Goal: Contribute content

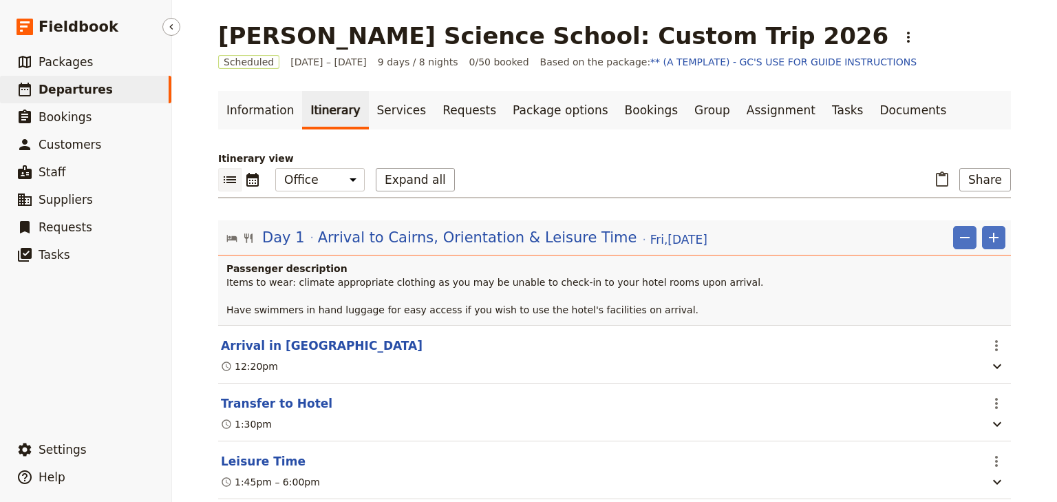
drag, startPoint x: 0, startPoint y: 0, endPoint x: 74, endPoint y: 91, distance: 117.4
click at [74, 91] on span "Departures" at bounding box center [76, 90] width 74 height 14
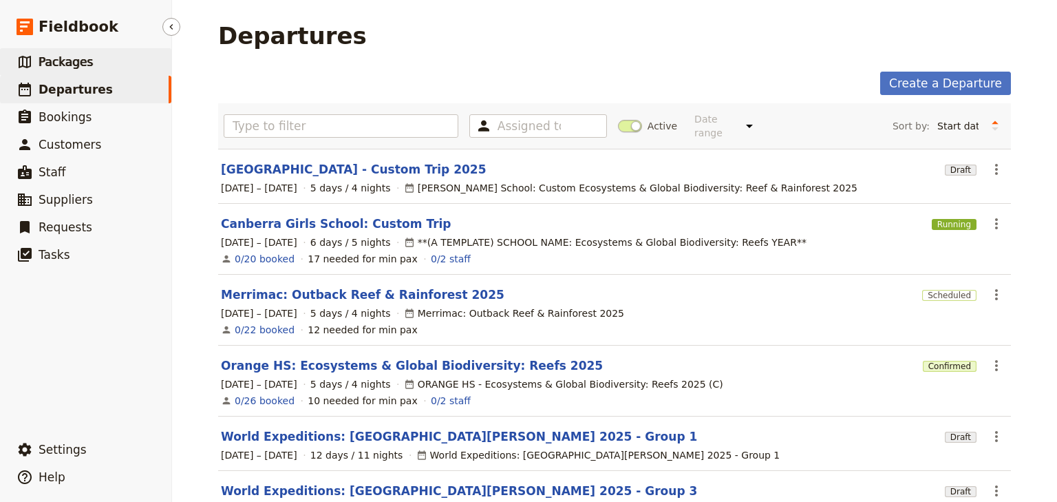
click at [63, 58] on span "Packages" at bounding box center [66, 62] width 54 height 14
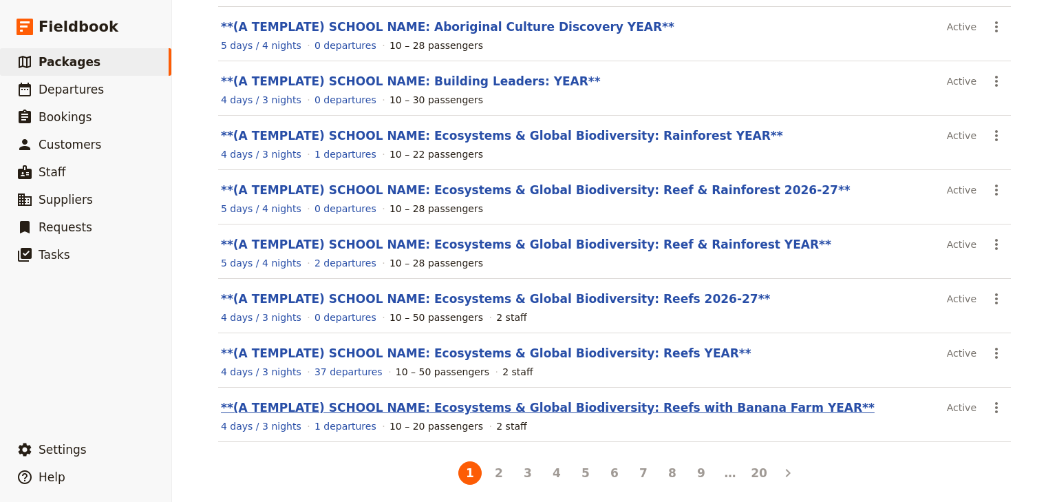
scroll to position [246, 0]
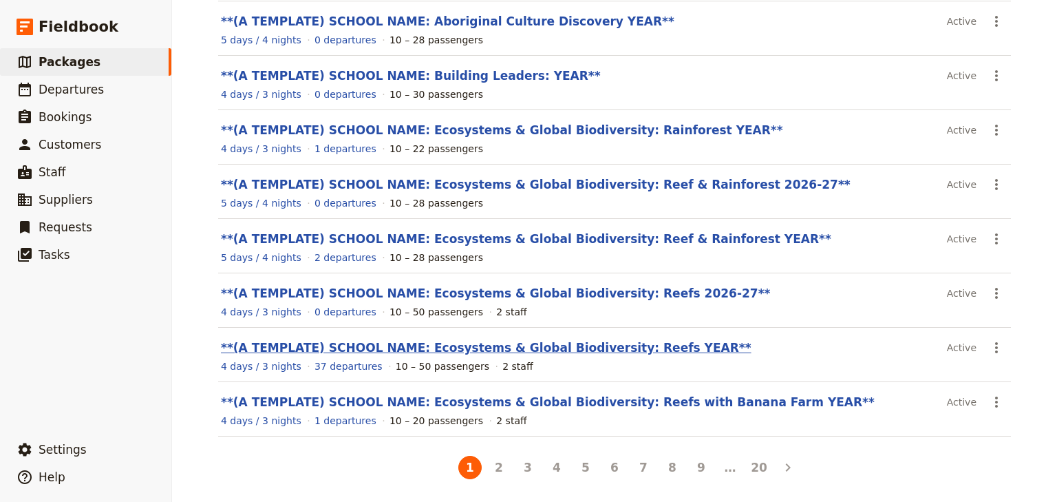
click at [609, 347] on link "**(A TEMPLATE) SCHOOL NAME: Ecosystems & Global Biodiversity: Reefs YEAR**" at bounding box center [486, 348] width 531 height 14
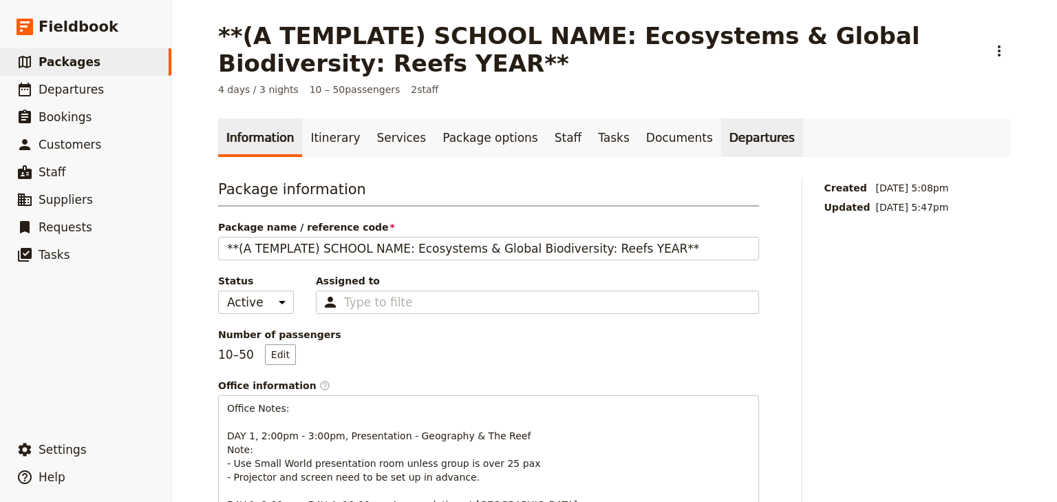
click at [721, 140] on link "Departures" at bounding box center [762, 137] width 82 height 39
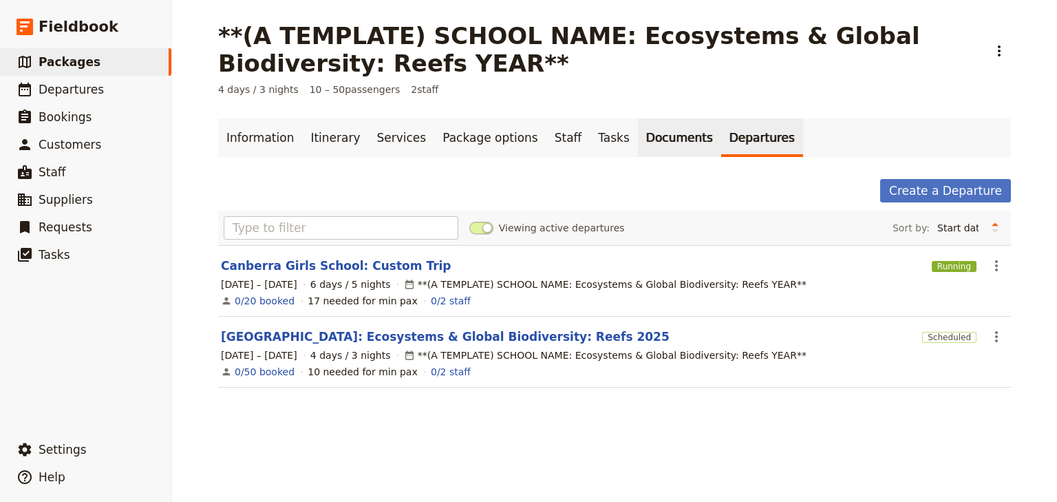
click at [638, 135] on link "Documents" at bounding box center [679, 137] width 83 height 39
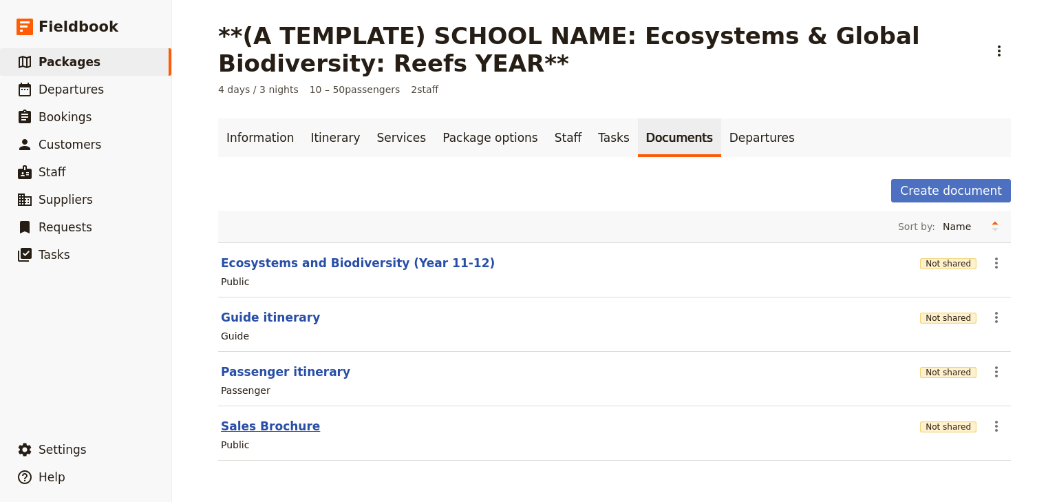
click at [286, 426] on button "Sales Brochure" at bounding box center [270, 426] width 99 height 17
select select "DEFAULT"
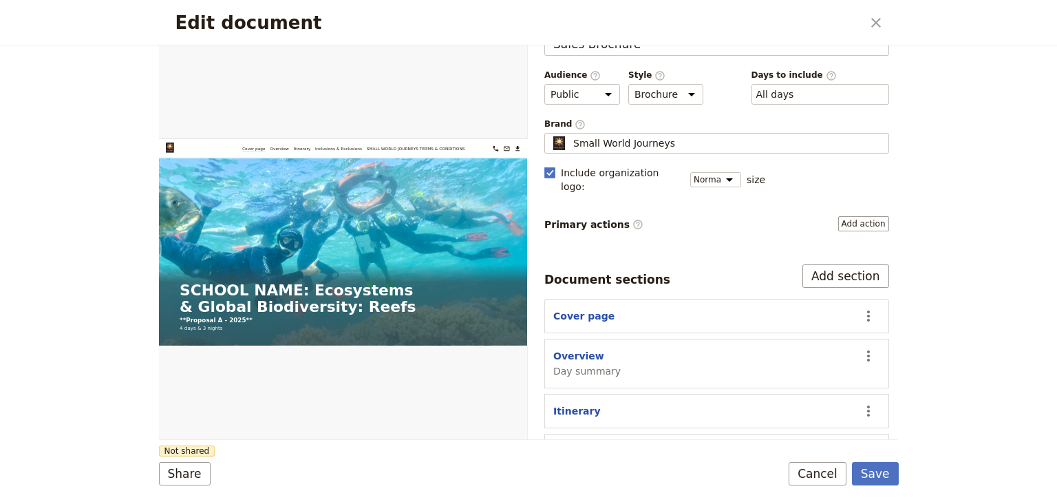
scroll to position [127, 0]
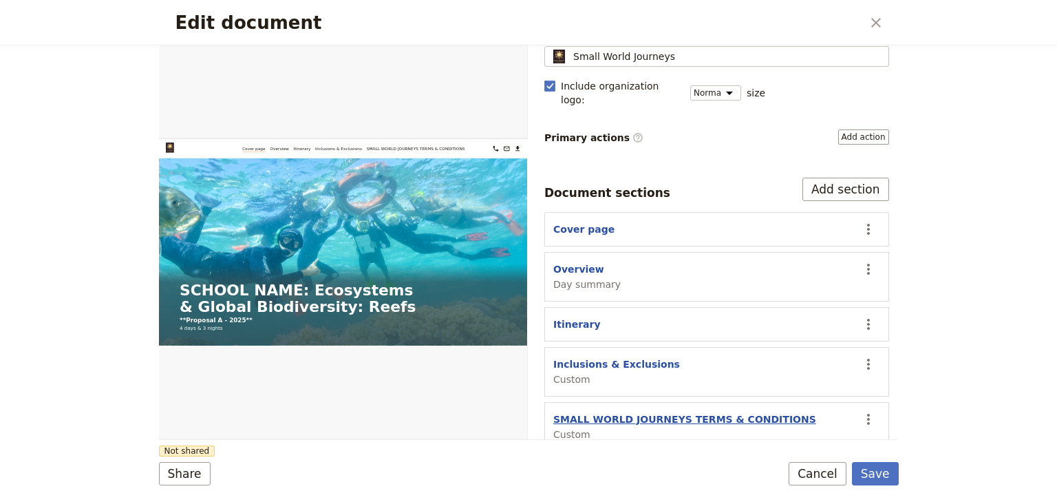
click at [623, 412] on button "SMALL WORLD JOURNEYS TERMS & CONDITIONS" at bounding box center [684, 419] width 263 height 14
select select "CUSTOM"
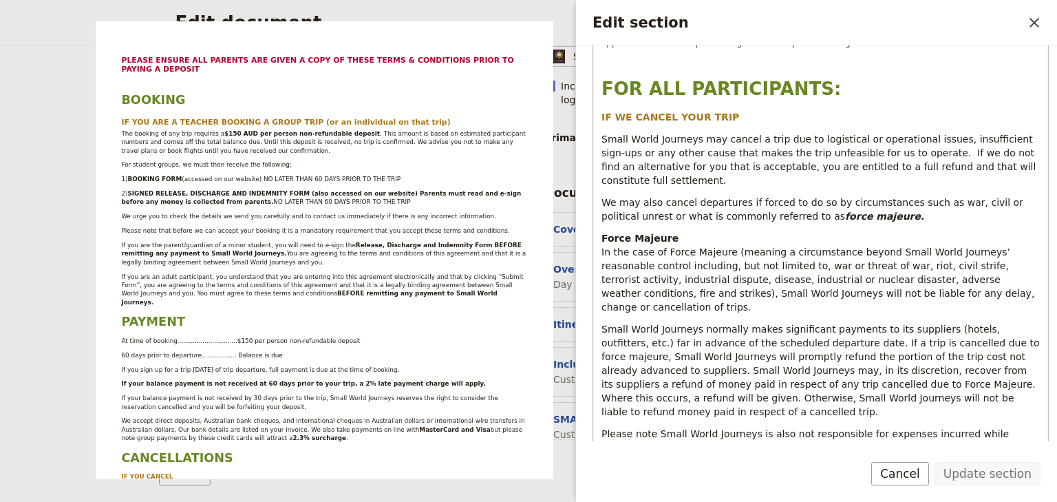
scroll to position [1486, 0]
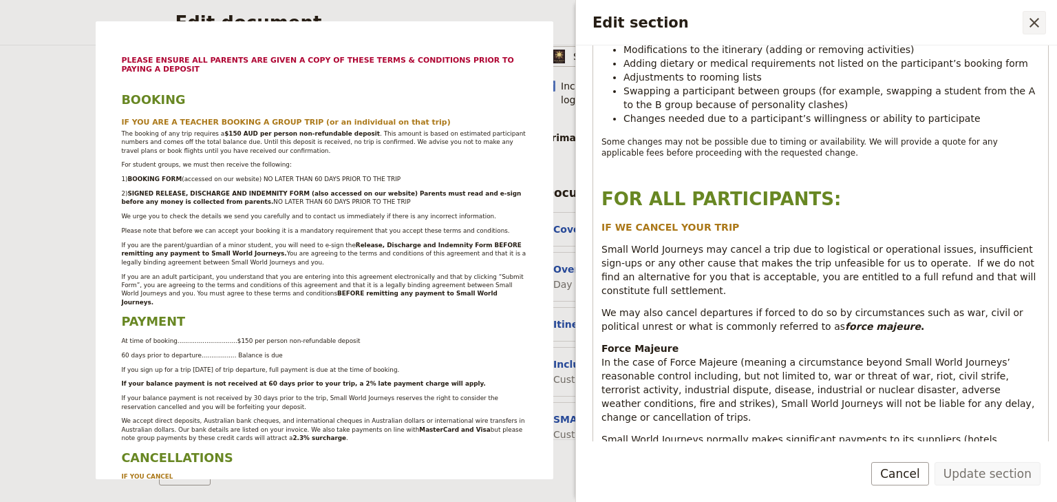
click at [1032, 23] on icon "Close drawer" at bounding box center [1034, 22] width 17 height 17
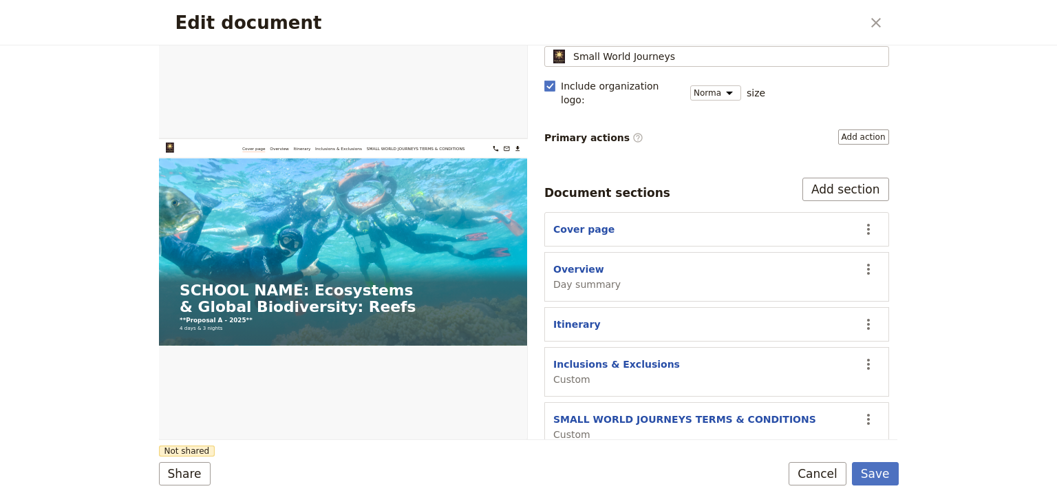
click at [964, 132] on div "Edit document ​ Web PDF ​ Document name Sales Brochure Preview Audience ​ Publi…" at bounding box center [528, 251] width 1057 height 502
click at [878, 24] on icon "Close dialog" at bounding box center [876, 23] width 10 height 10
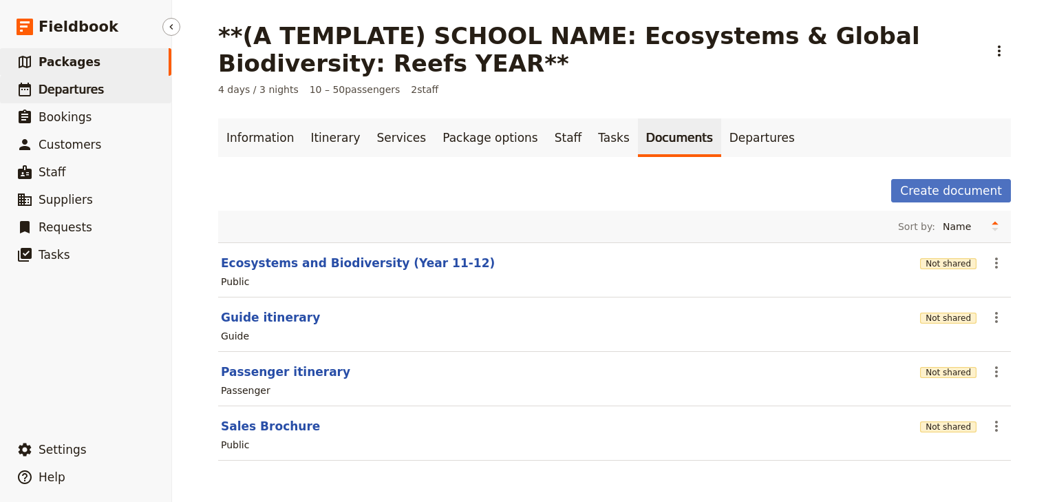
click at [65, 86] on span "Departures" at bounding box center [71, 90] width 65 height 14
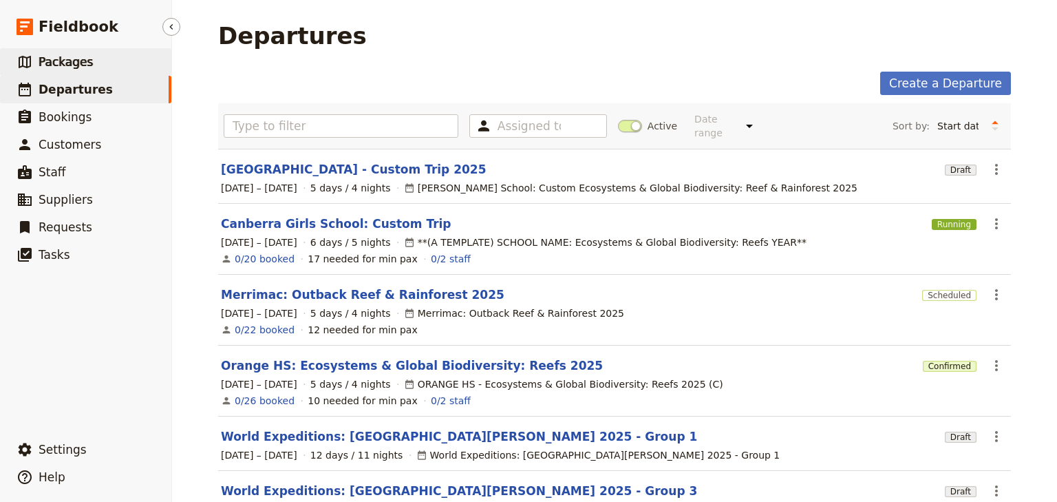
click at [52, 61] on span "Packages" at bounding box center [66, 62] width 54 height 14
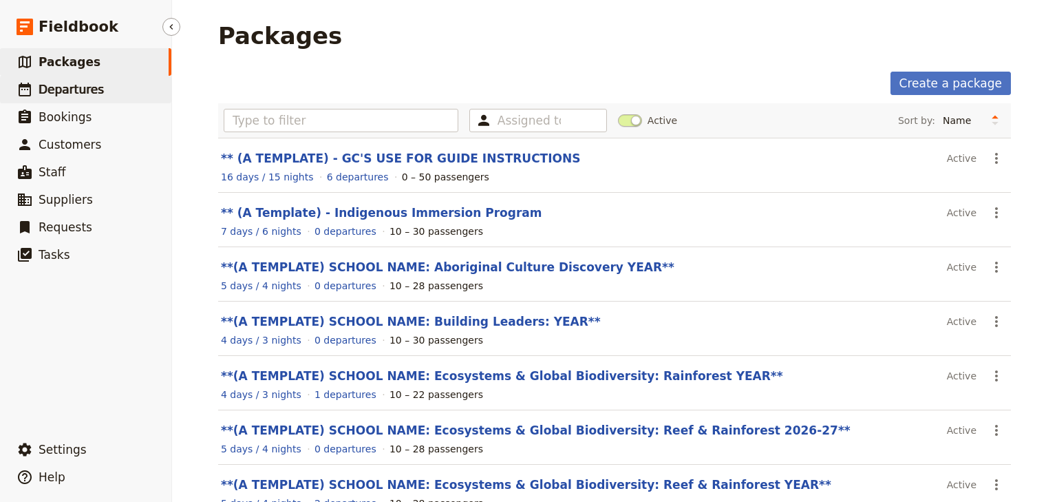
click at [72, 96] on span "Departures" at bounding box center [71, 90] width 65 height 14
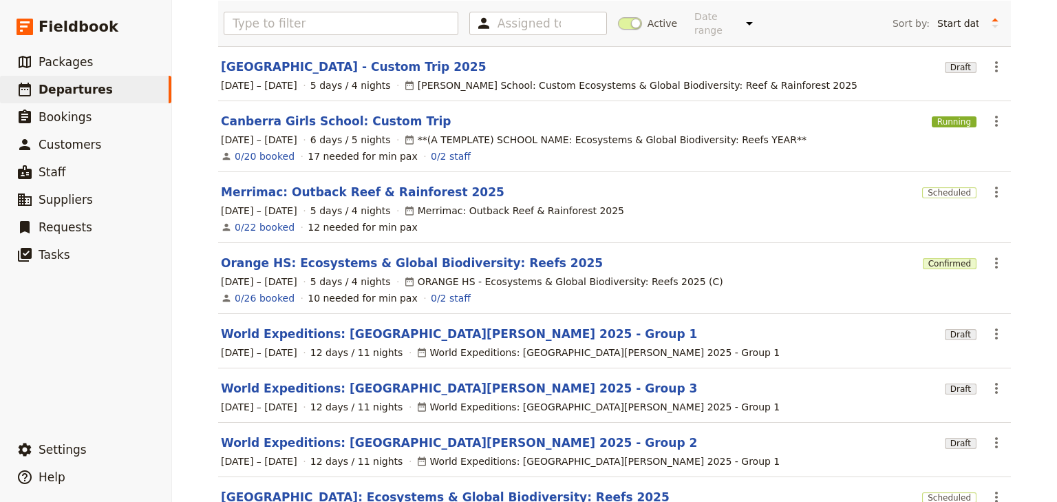
scroll to position [110, 0]
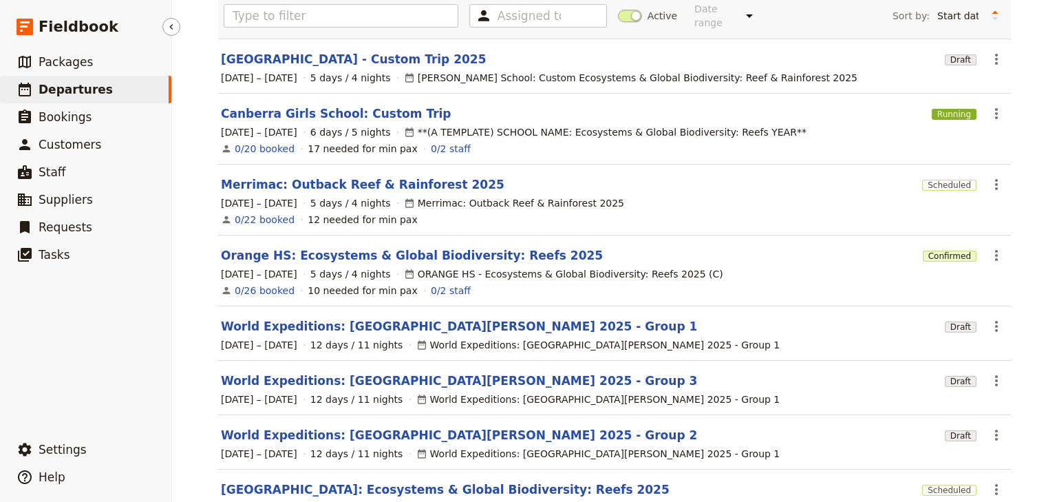
click at [61, 92] on span "Departures" at bounding box center [76, 90] width 74 height 14
click at [65, 57] on span "Packages" at bounding box center [66, 62] width 54 height 14
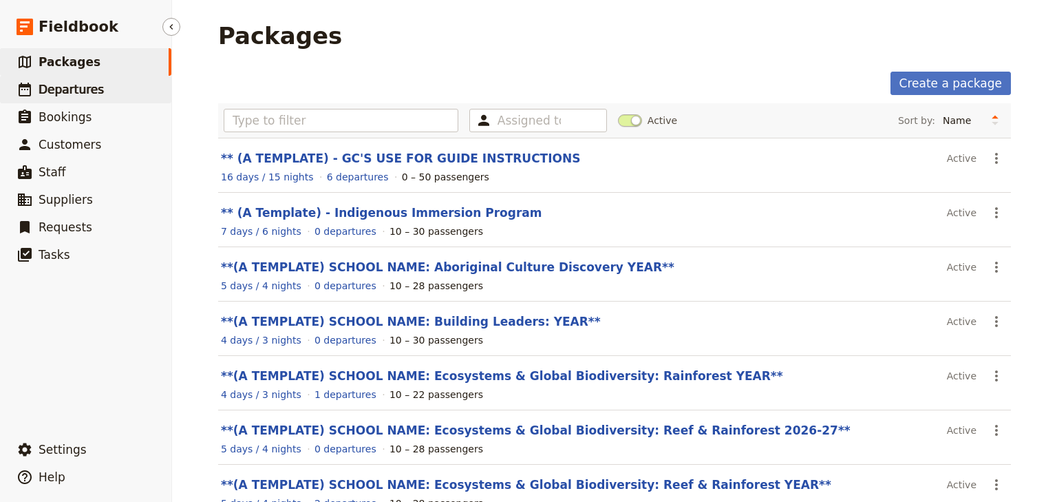
click at [94, 84] on span "Departures" at bounding box center [71, 90] width 65 height 14
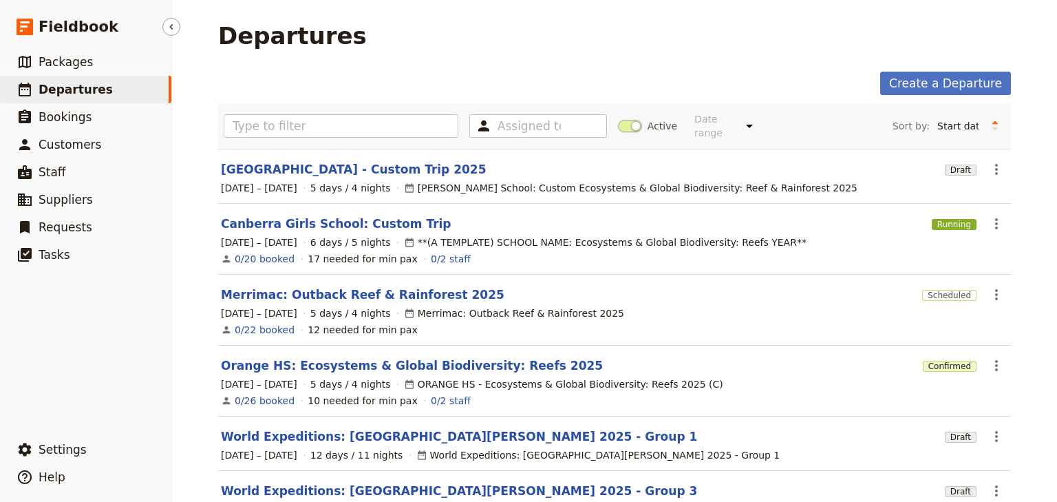
click at [60, 85] on span "Departures" at bounding box center [76, 90] width 74 height 14
click at [63, 63] on span "Packages" at bounding box center [66, 62] width 54 height 14
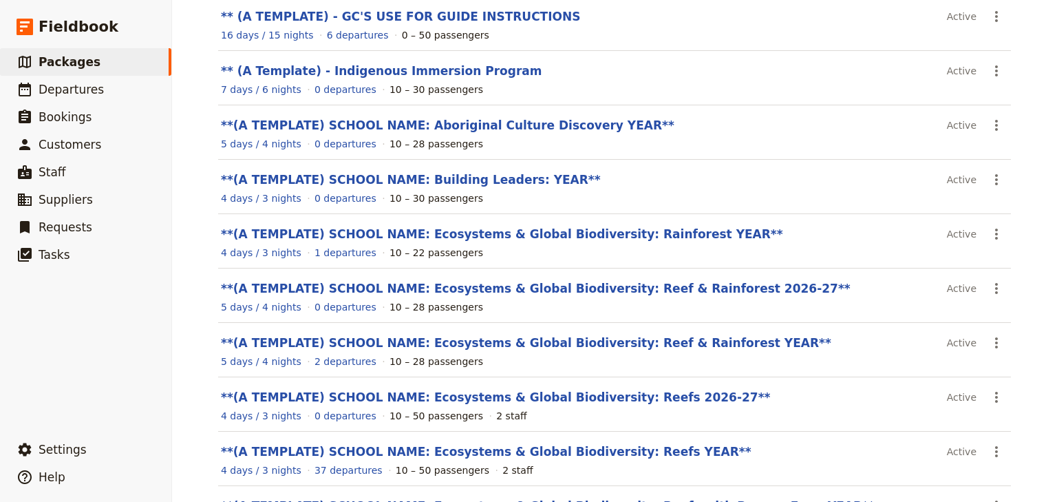
scroll to position [220, 0]
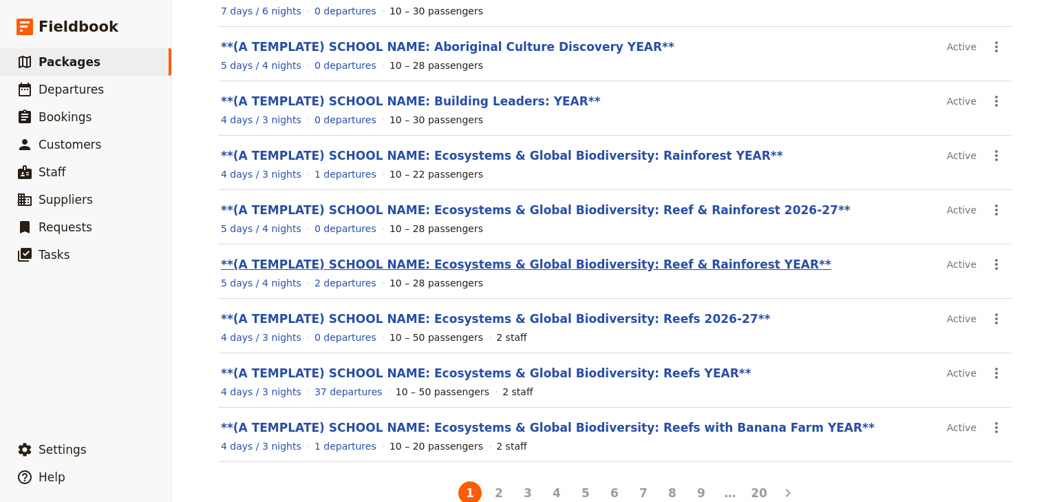
click at [599, 262] on link "**(A TEMPLATE) SCHOOL NAME: Ecosystems & Global Biodiversity: Reef & Rainforest…" at bounding box center [526, 264] width 610 height 14
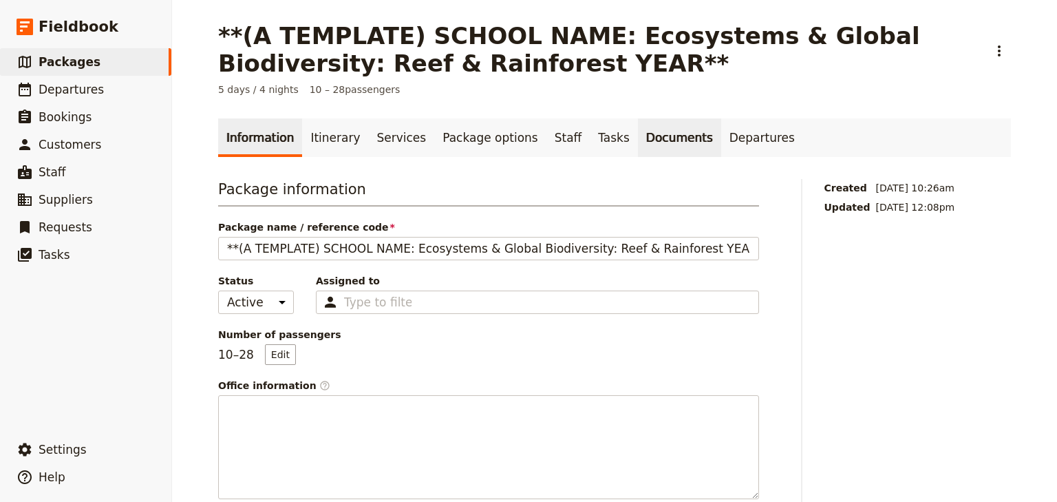
click at [638, 135] on link "Documents" at bounding box center [679, 137] width 83 height 39
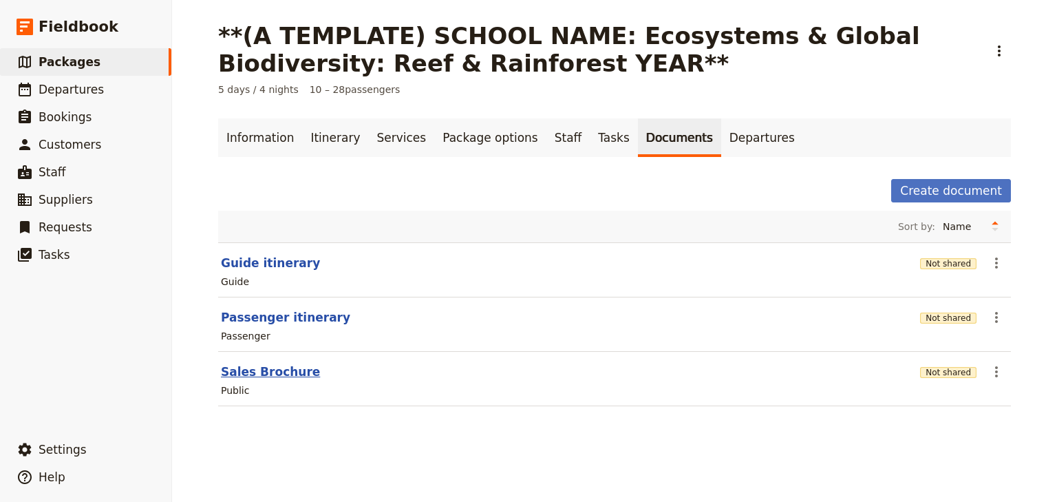
click at [233, 369] on button "Sales Brochure" at bounding box center [270, 371] width 99 height 17
select select "LARGE"
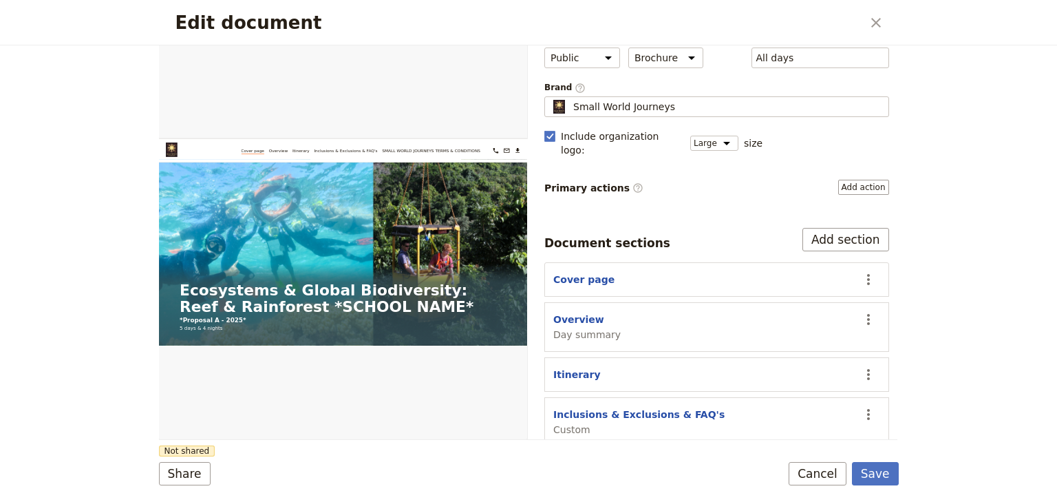
scroll to position [127, 0]
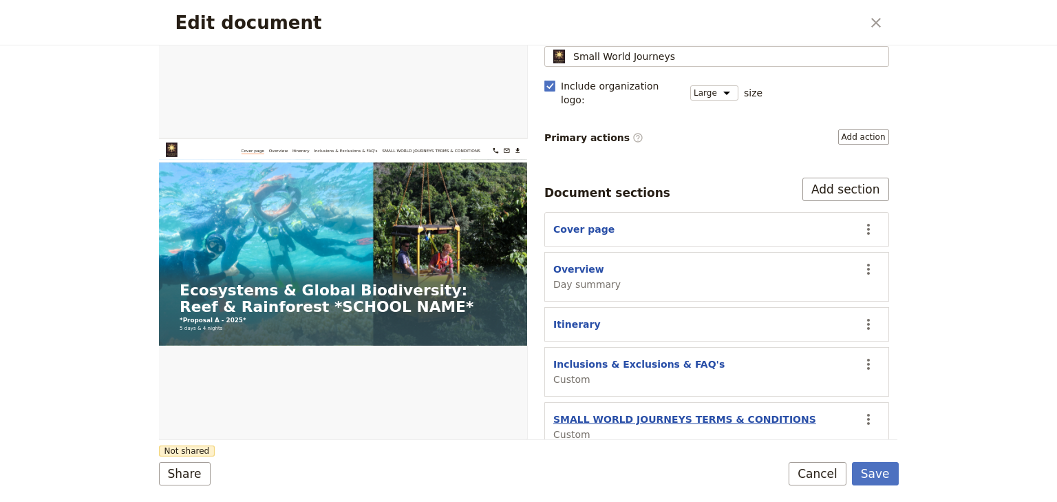
click at [666, 412] on button "SMALL WORLD JOURNEYS TERMS & CONDITIONS" at bounding box center [684, 419] width 263 height 14
select select "CUSTOM"
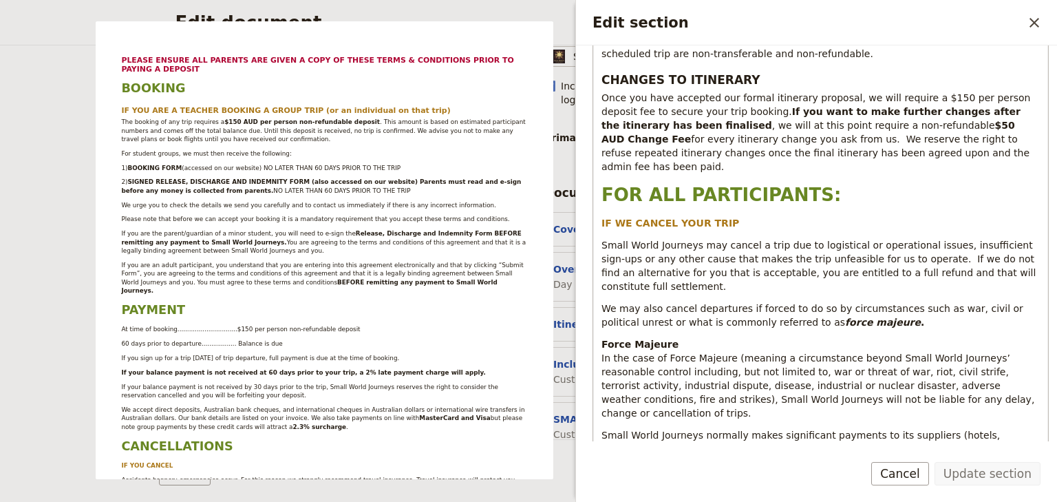
scroll to position [1321, 0]
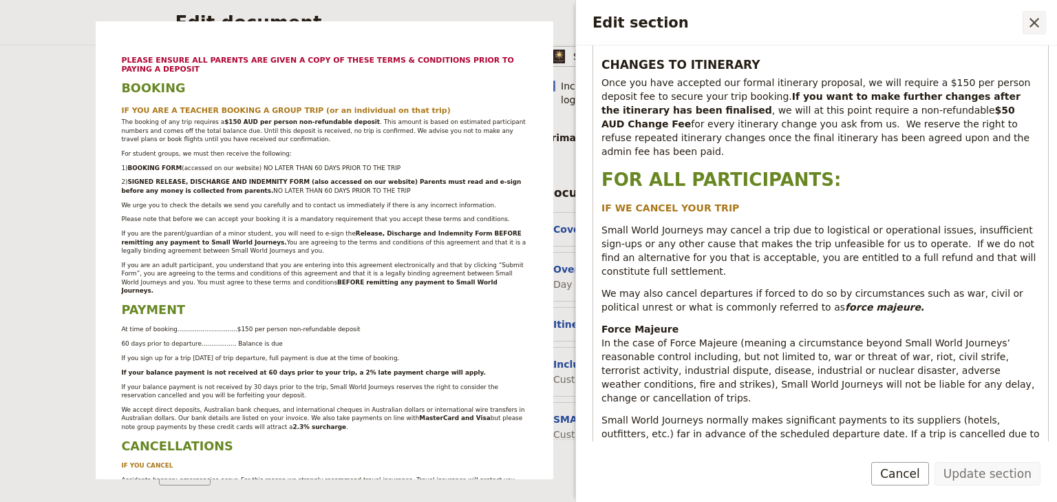
click at [1027, 26] on icon "Close drawer" at bounding box center [1034, 22] width 17 height 17
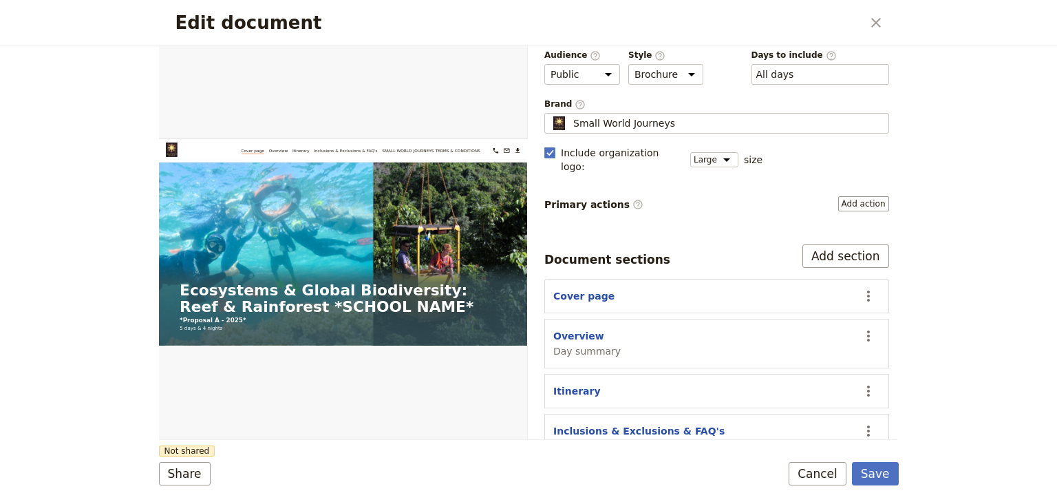
scroll to position [0, 0]
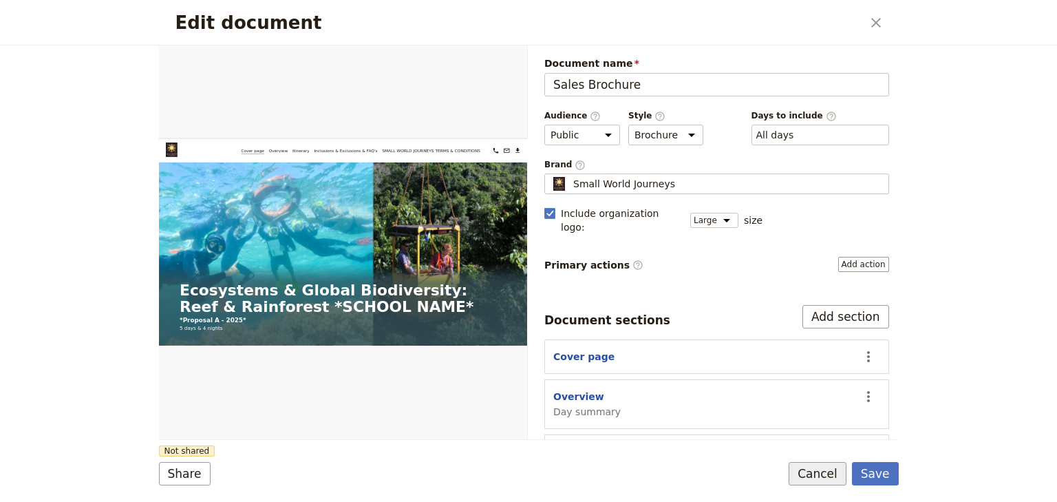
click at [826, 469] on button "Cancel" at bounding box center [818, 473] width 58 height 23
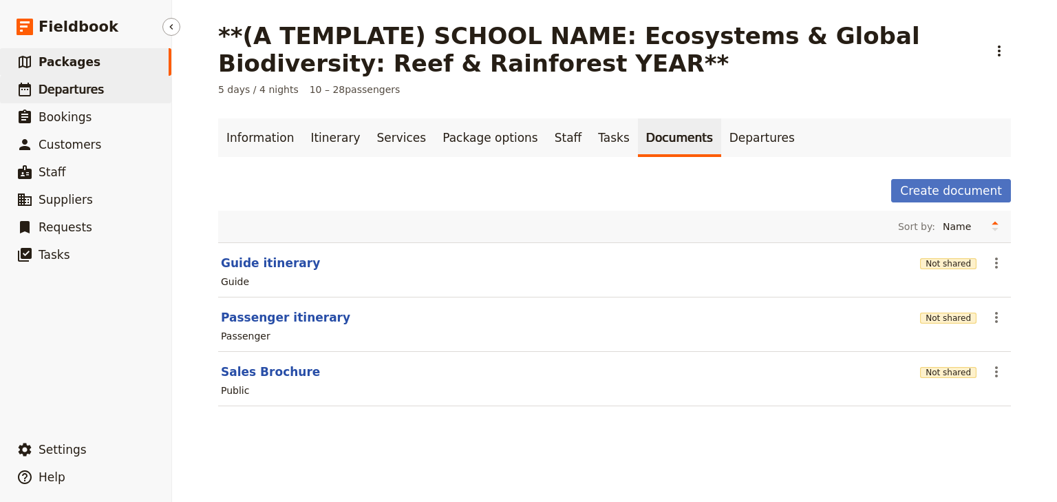
click at [74, 87] on span "Departures" at bounding box center [71, 90] width 65 height 14
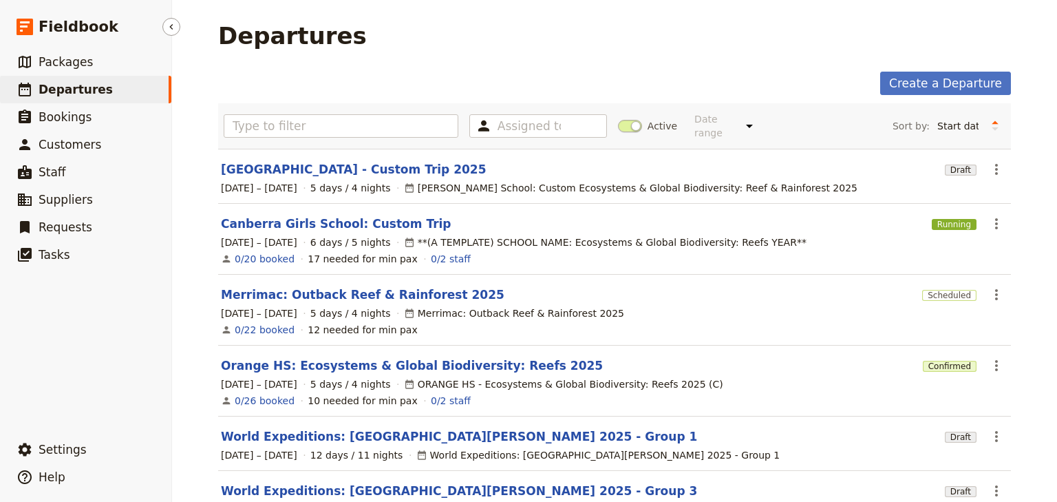
click at [78, 94] on span "Departures" at bounding box center [76, 90] width 74 height 14
click at [80, 91] on span "Departures" at bounding box center [76, 90] width 74 height 14
click at [78, 67] on span "Packages" at bounding box center [66, 62] width 54 height 14
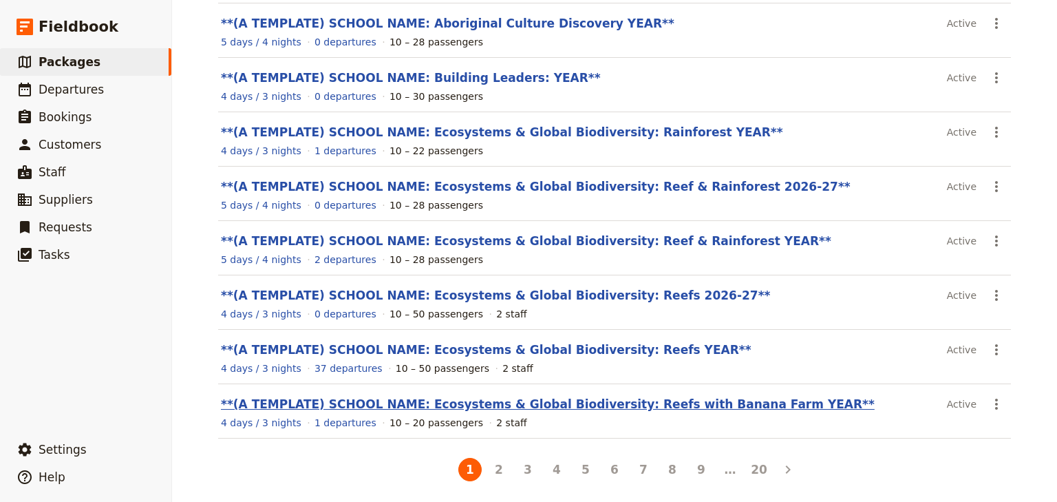
scroll to position [246, 0]
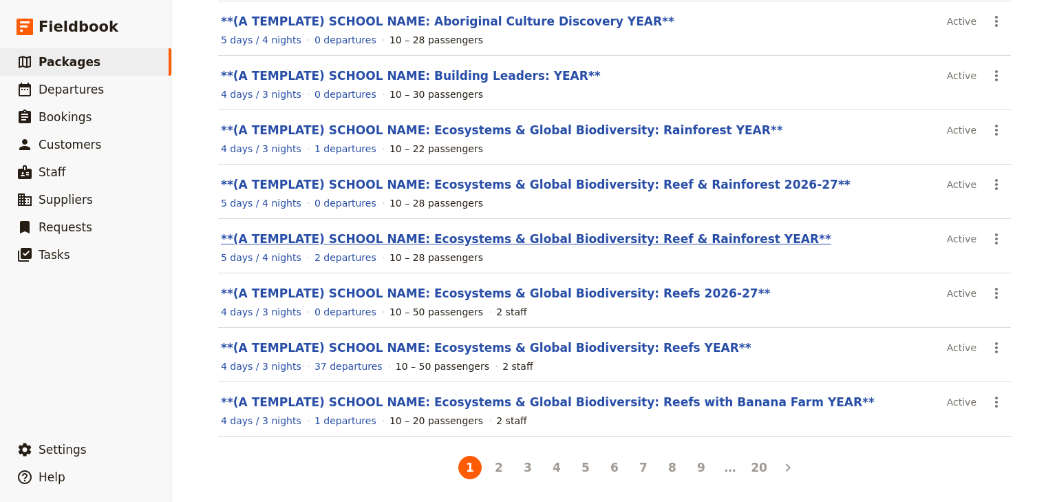
click at [567, 239] on link "**(A TEMPLATE) SCHOOL NAME: Ecosystems & Global Biodiversity: Reef & Rainforest…" at bounding box center [526, 239] width 610 height 14
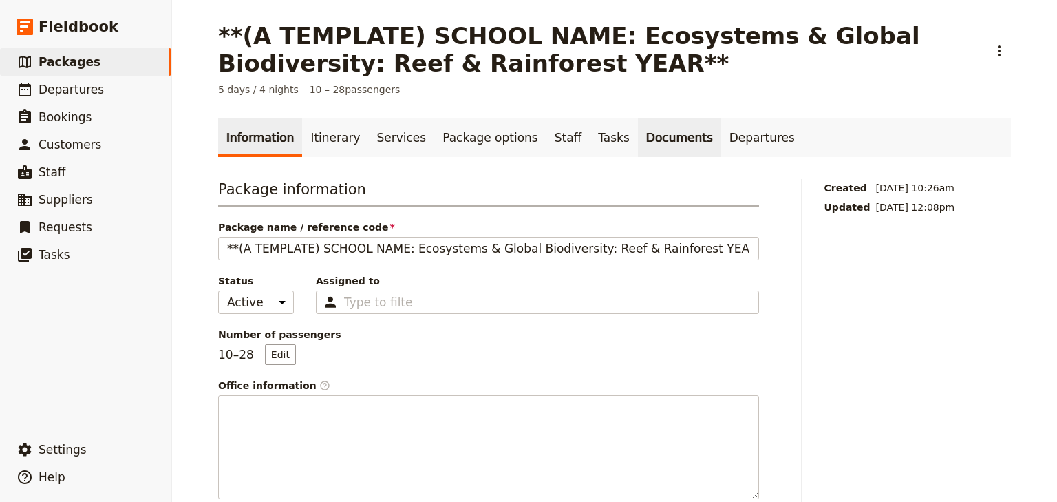
click at [646, 140] on link "Documents" at bounding box center [679, 137] width 83 height 39
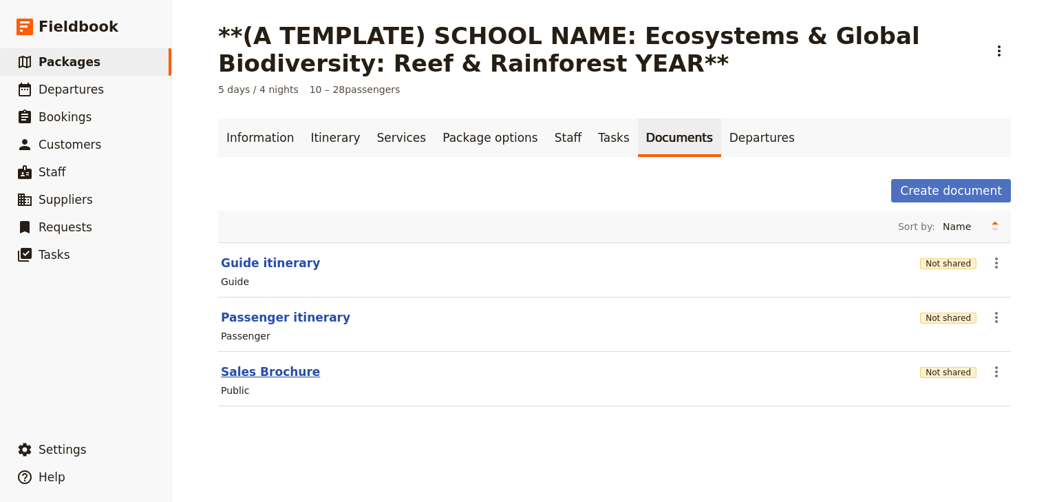
click at [278, 369] on button "Sales Brochure" at bounding box center [270, 371] width 99 height 17
select select "LARGE"
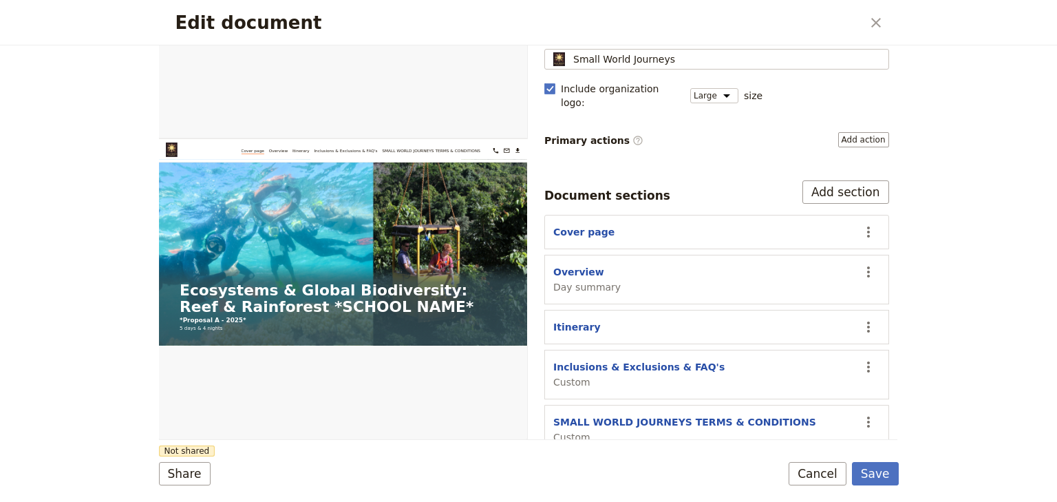
scroll to position [127, 0]
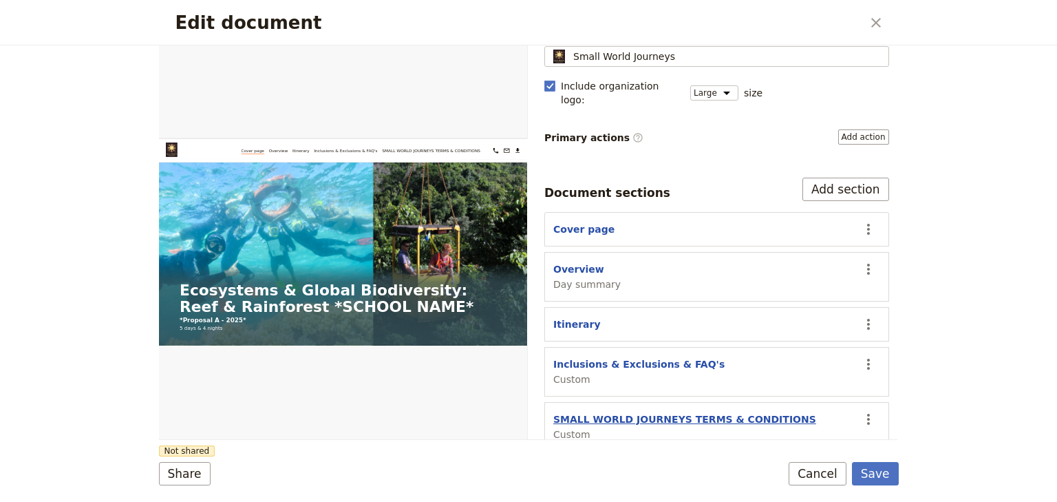
click at [615, 412] on button "SMALL WORLD JOURNEYS TERMS & CONDITIONS" at bounding box center [684, 419] width 263 height 14
select select "CUSTOM"
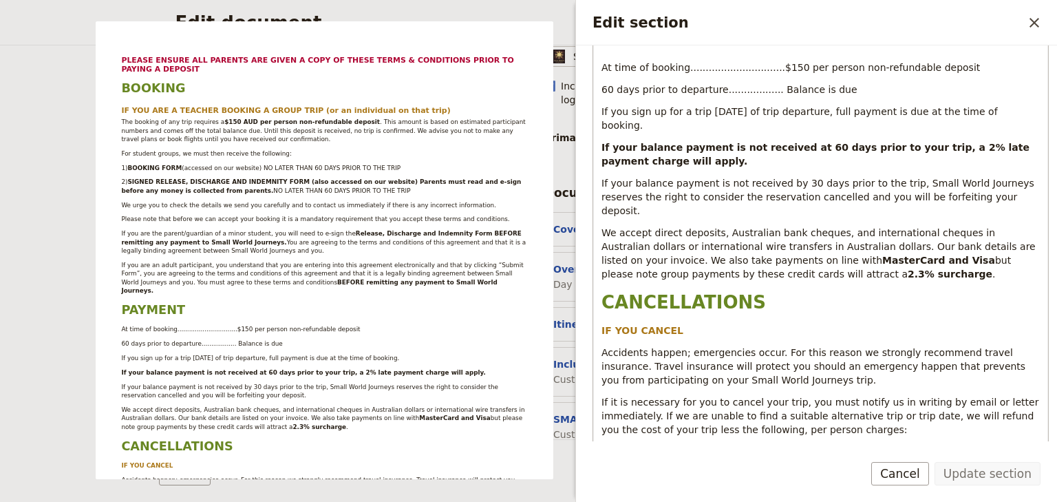
scroll to position [606, 0]
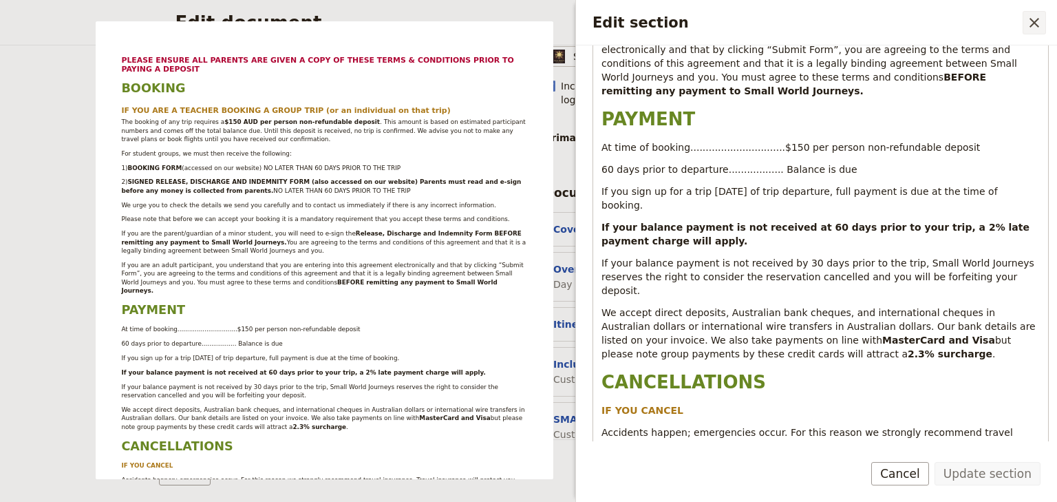
click at [1032, 19] on icon "Close drawer" at bounding box center [1034, 22] width 17 height 17
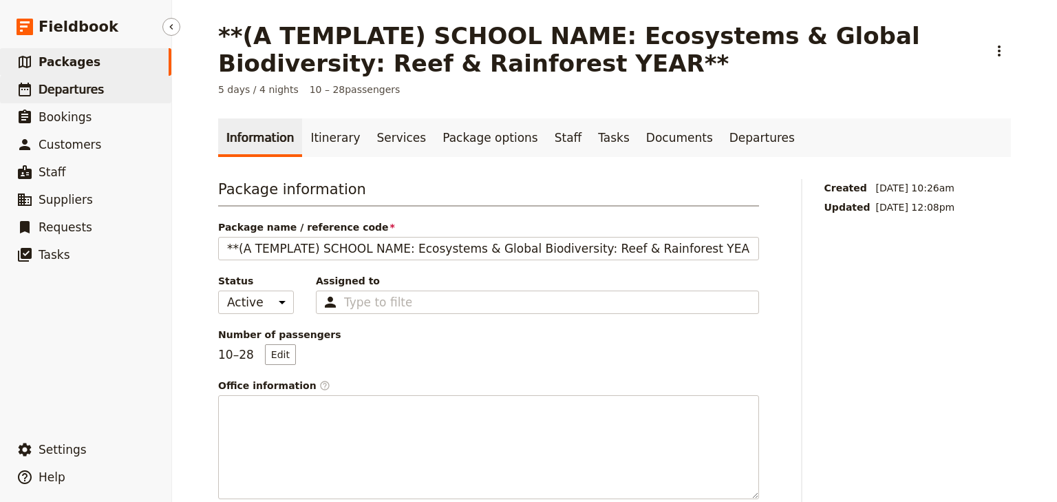
click at [68, 88] on span "Departures" at bounding box center [71, 90] width 65 height 14
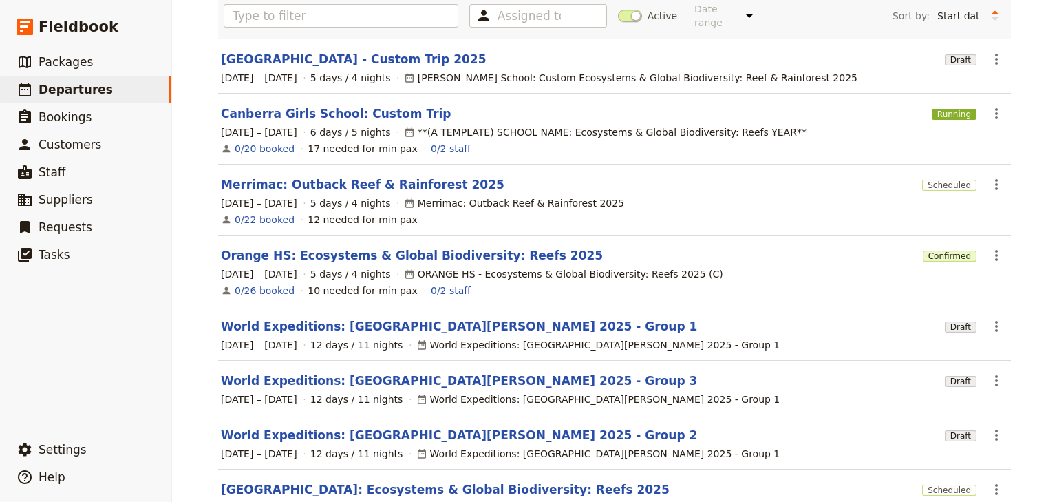
scroll to position [220, 0]
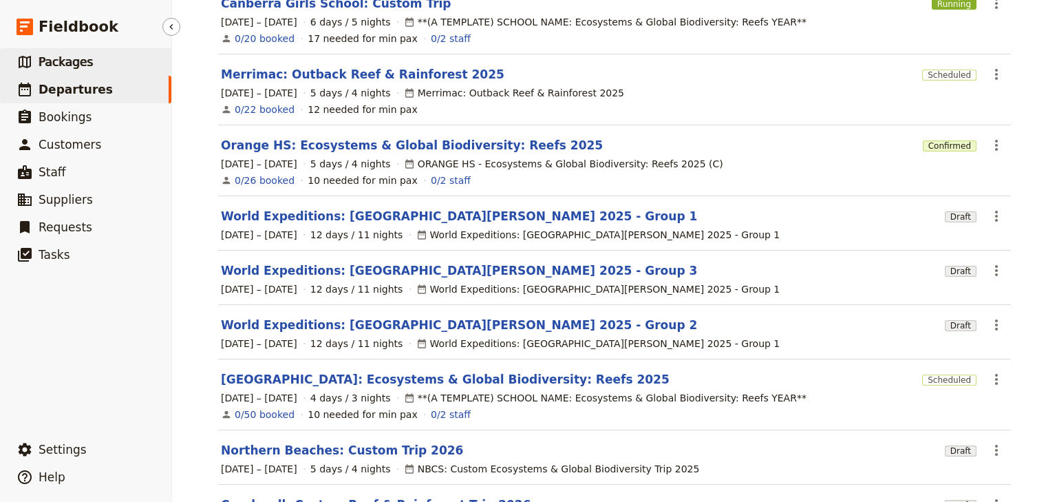
drag, startPoint x: 72, startPoint y: 63, endPoint x: 164, endPoint y: 70, distance: 91.8
click at [73, 63] on span "Packages" at bounding box center [66, 62] width 54 height 14
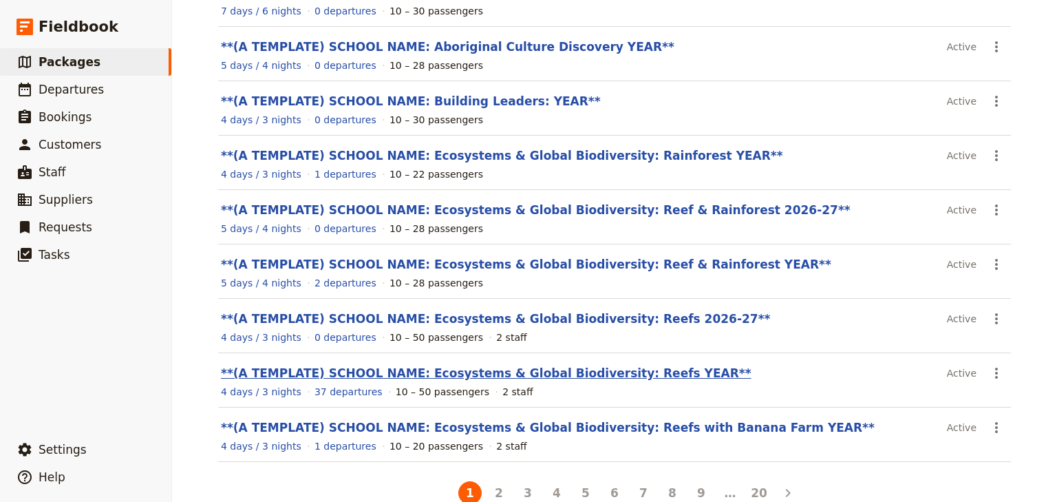
click at [566, 372] on link "**(A TEMPLATE) SCHOOL NAME: Ecosystems & Global Biodiversity: Reefs YEAR**" at bounding box center [486, 373] width 531 height 14
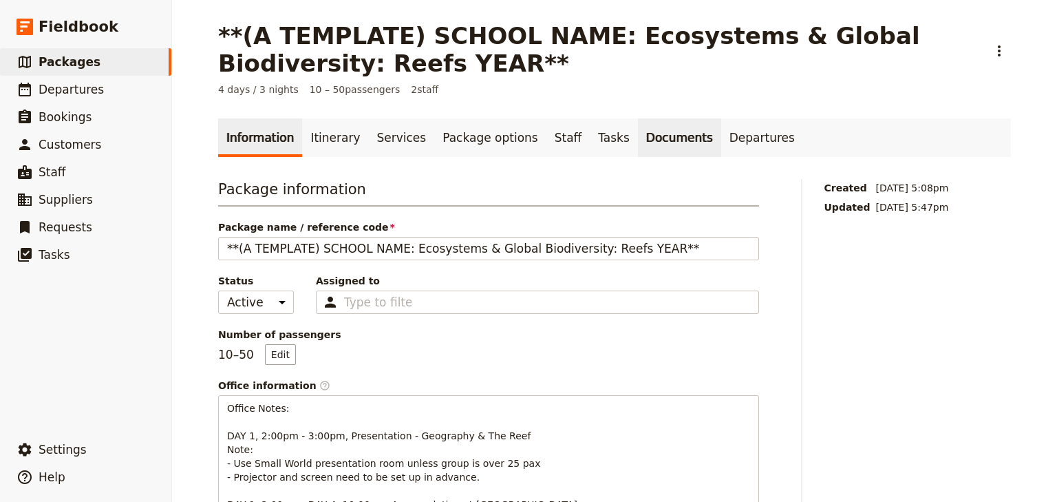
click at [638, 140] on link "Documents" at bounding box center [679, 137] width 83 height 39
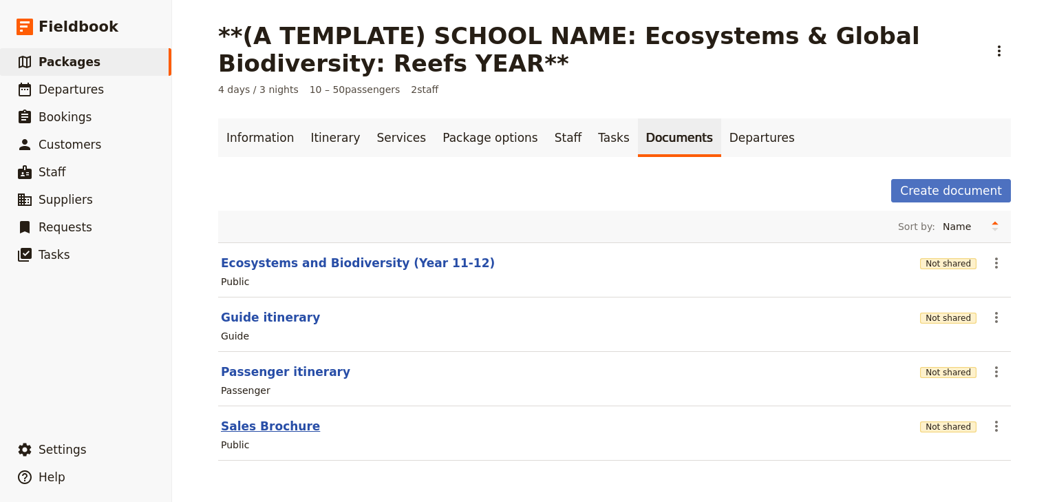
click at [273, 420] on button "Sales Brochure" at bounding box center [270, 426] width 99 height 17
select select "DEFAULT"
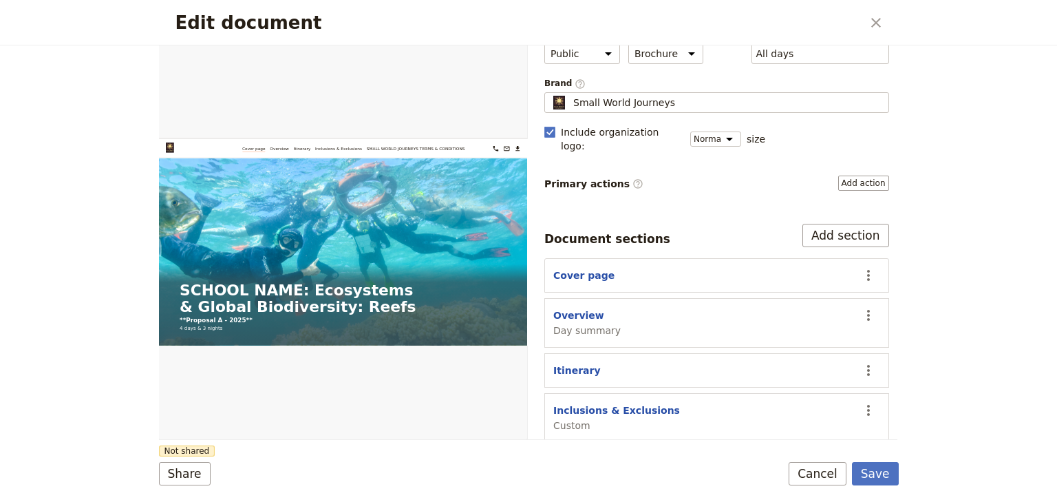
scroll to position [127, 0]
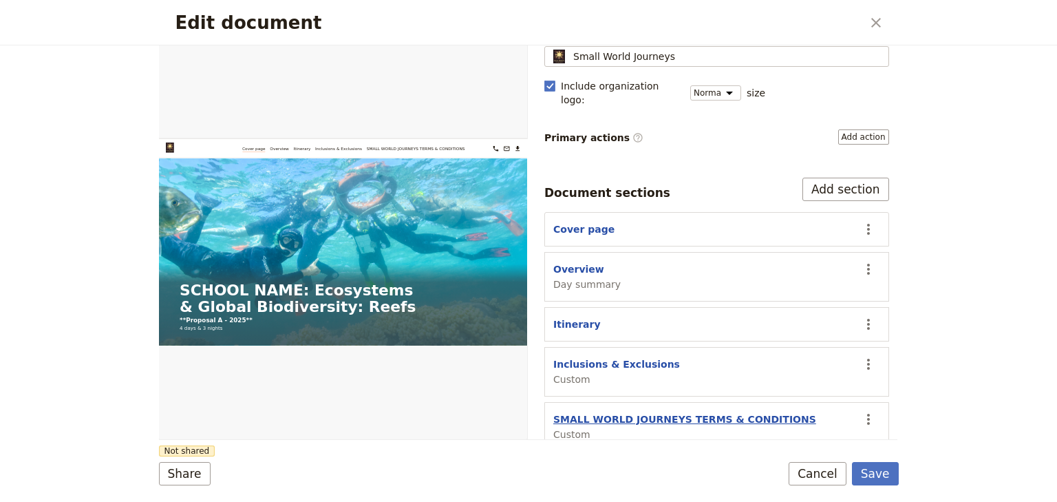
click at [640, 412] on button "SMALL WORLD JOURNEYS TERMS & CONDITIONS" at bounding box center [684, 419] width 263 height 14
select select "CUSTOM"
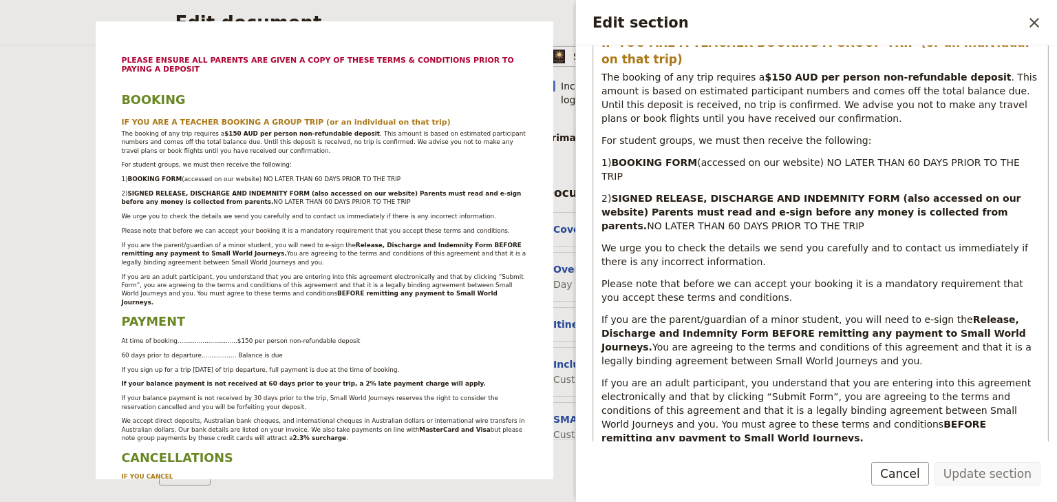
scroll to position [55, 0]
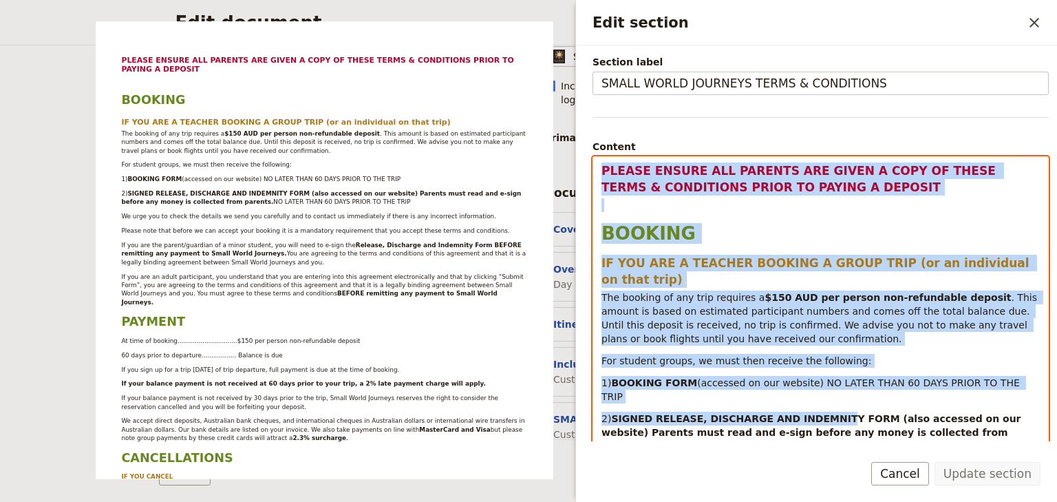
drag, startPoint x: 600, startPoint y: 166, endPoint x: 822, endPoint y: 373, distance: 303.3
click at [784, 242] on h1 "BOOKING" at bounding box center [820, 233] width 438 height 21
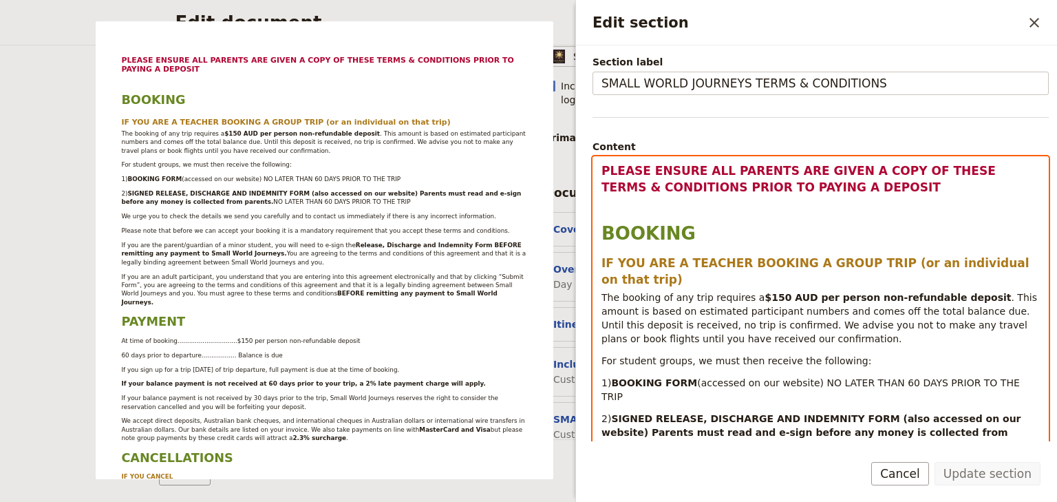
select select "h3"
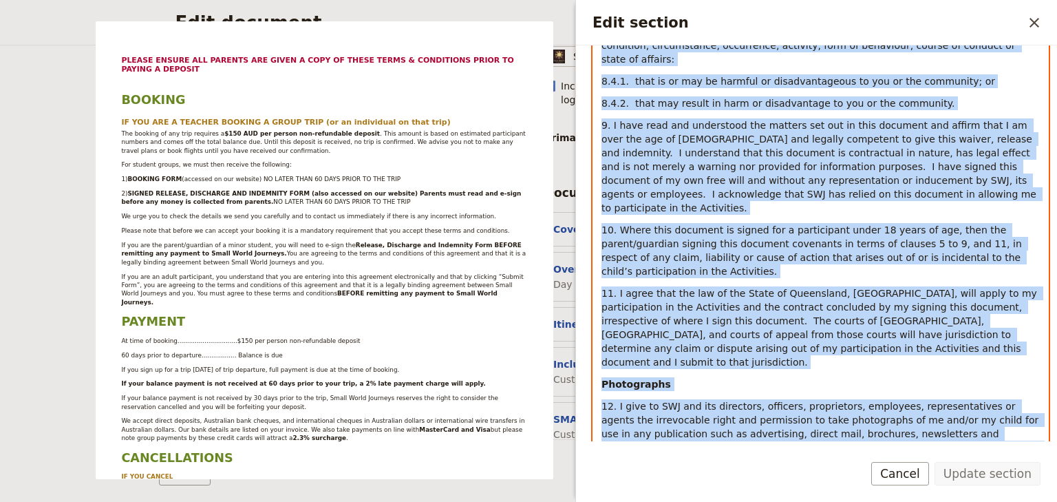
scroll to position [4955, 0]
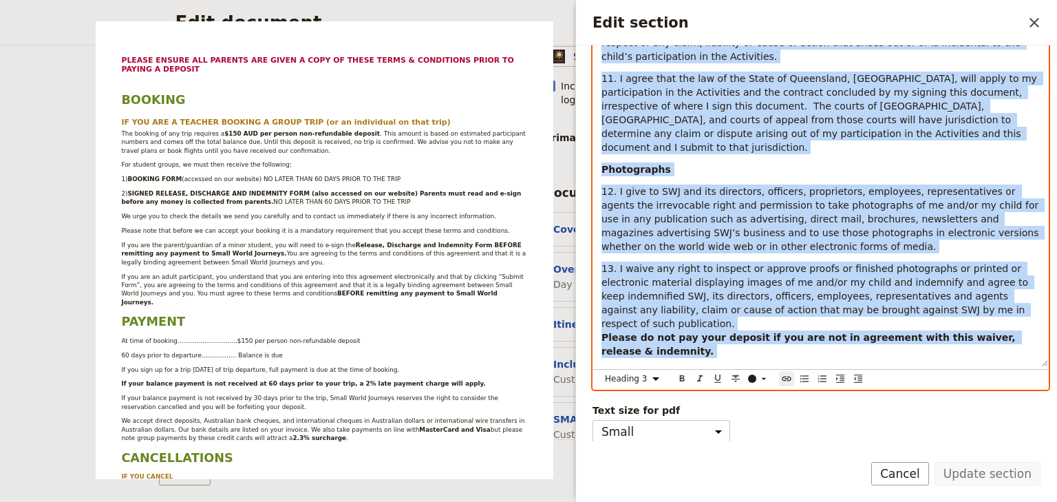
drag, startPoint x: 602, startPoint y: 167, endPoint x: 1005, endPoint y: 358, distance: 446.1
copy div "LOREMI DOLORS AME CONSECT ADI ELITS D EIUS TE INCID UTLAB & ETDOLOREMA ALIQU EN…"
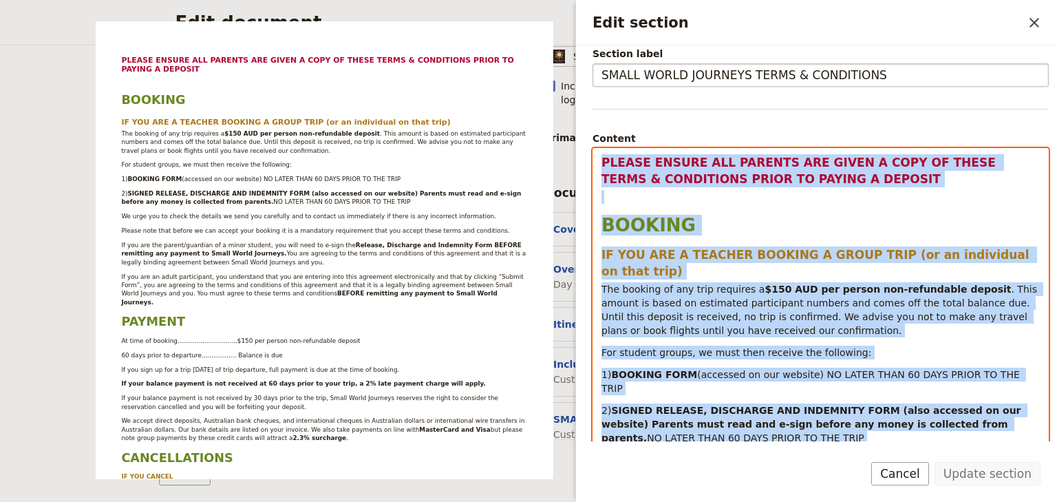
scroll to position [0, 0]
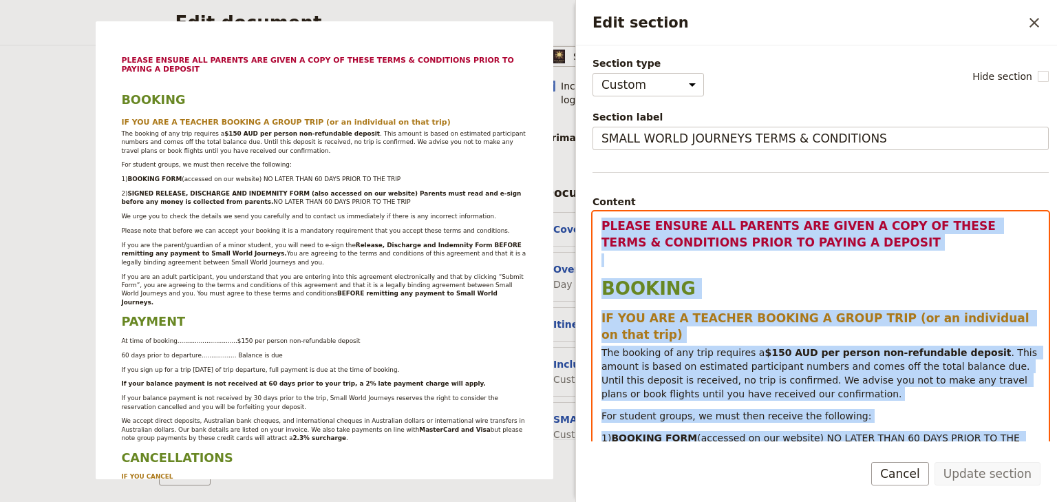
copy div "LOREMI DOLORS AME CONSECT ADI ELITS D EIUS TE INCID UTLAB & ETDOLOREMA ALIQU EN…"
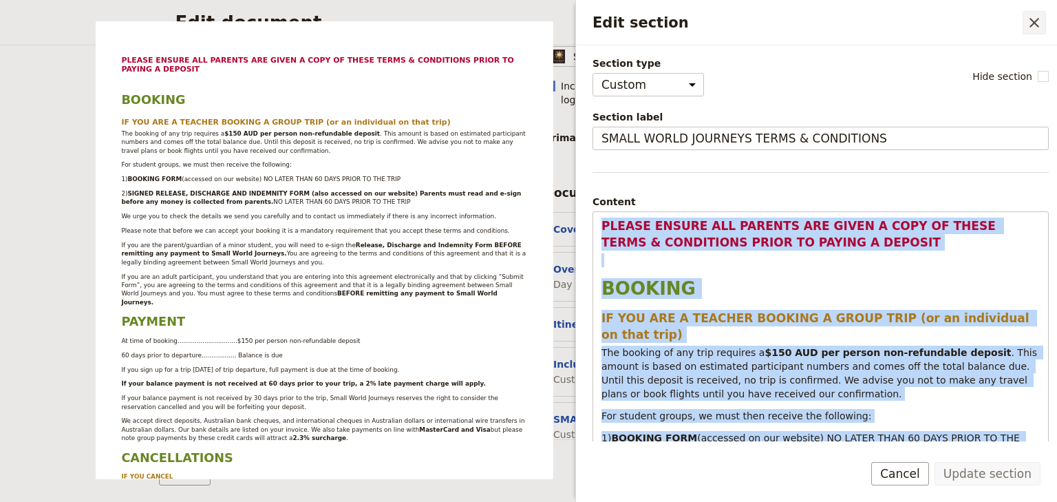
click at [1038, 22] on icon "Close drawer" at bounding box center [1034, 22] width 17 height 17
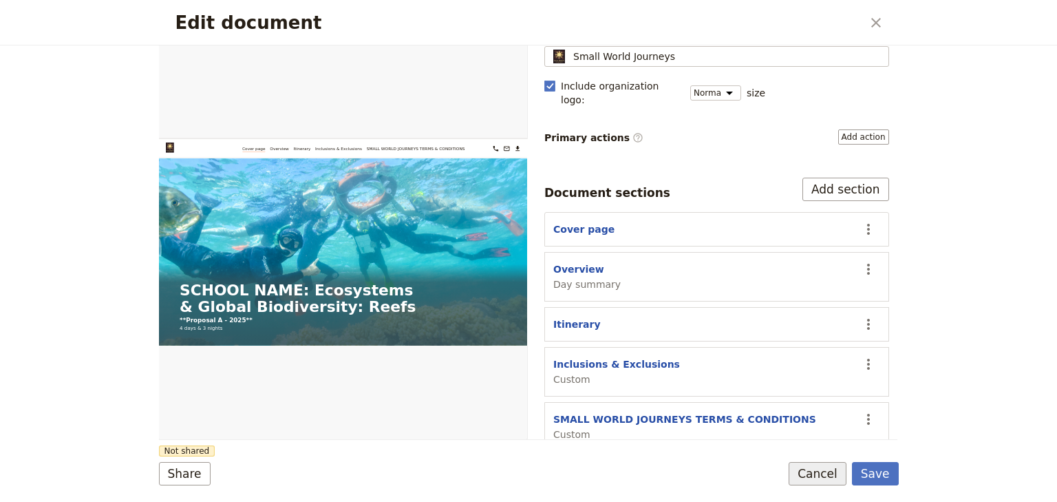
click at [826, 478] on button "Cancel" at bounding box center [818, 473] width 58 height 23
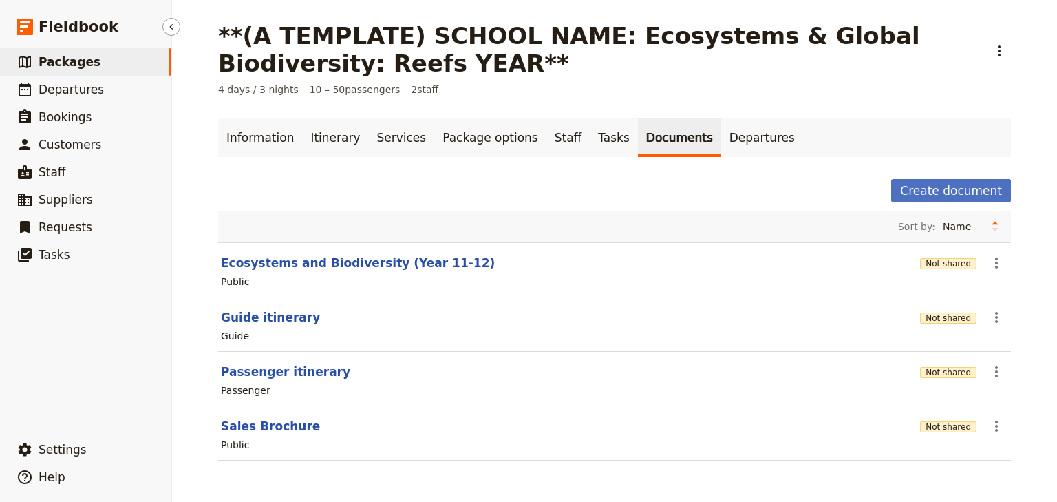
click at [62, 68] on span "Packages" at bounding box center [70, 62] width 62 height 14
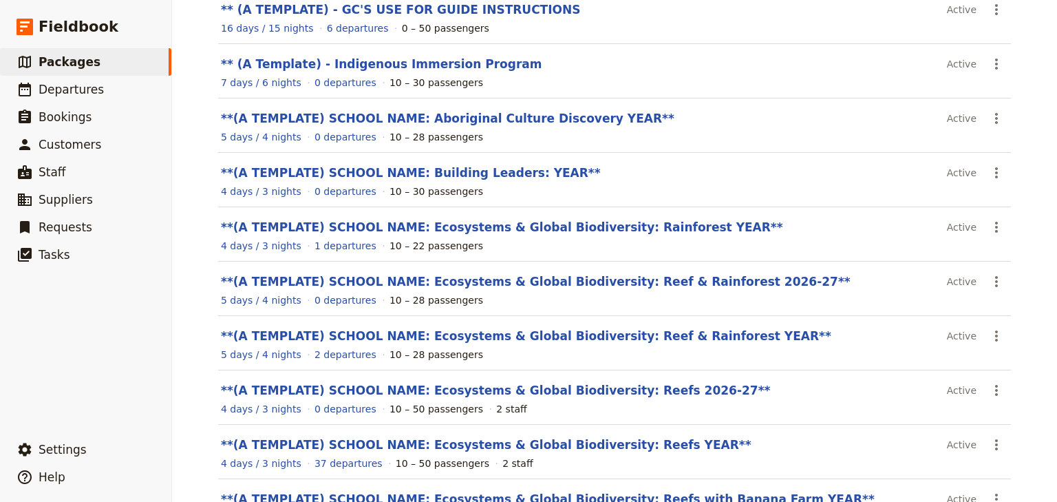
scroll to position [165, 0]
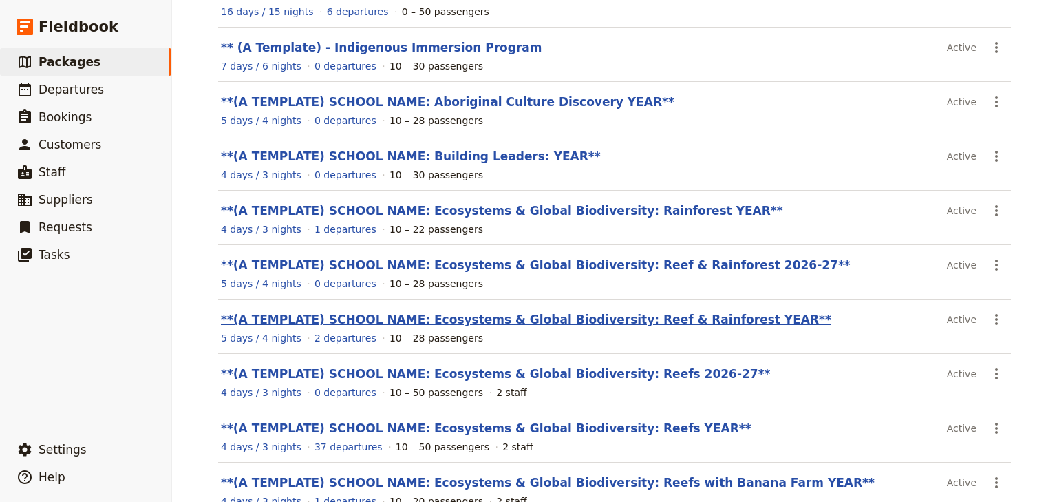
click at [642, 320] on link "**(A TEMPLATE) SCHOOL NAME: Ecosystems & Global Biodiversity: Reef & Rainforest…" at bounding box center [526, 319] width 610 height 14
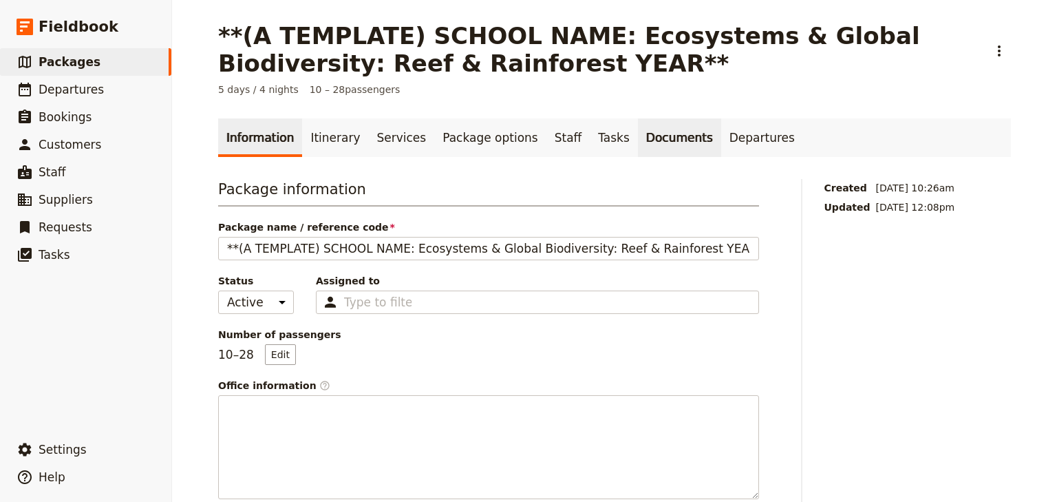
click at [638, 137] on link "Documents" at bounding box center [679, 137] width 83 height 39
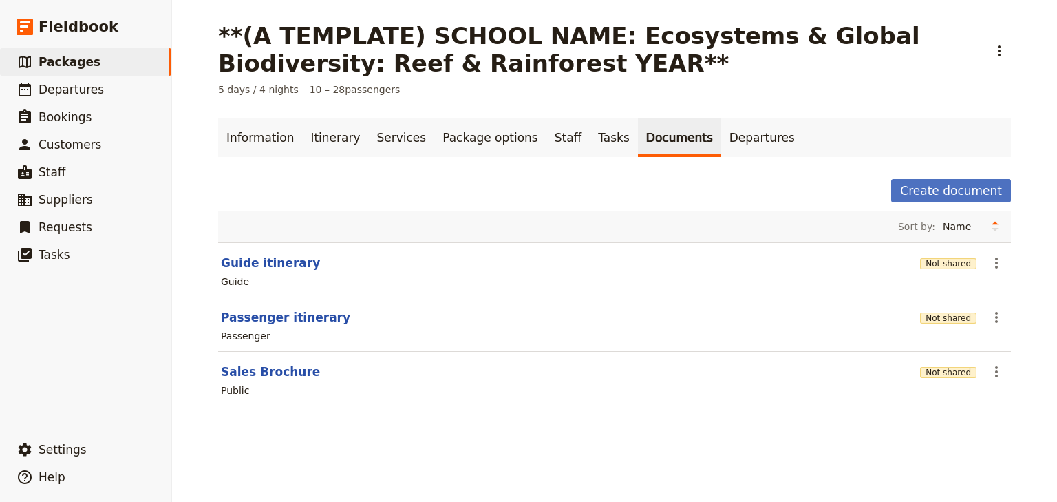
click at [270, 371] on button "Sales Brochure" at bounding box center [270, 371] width 99 height 17
select select "LARGE"
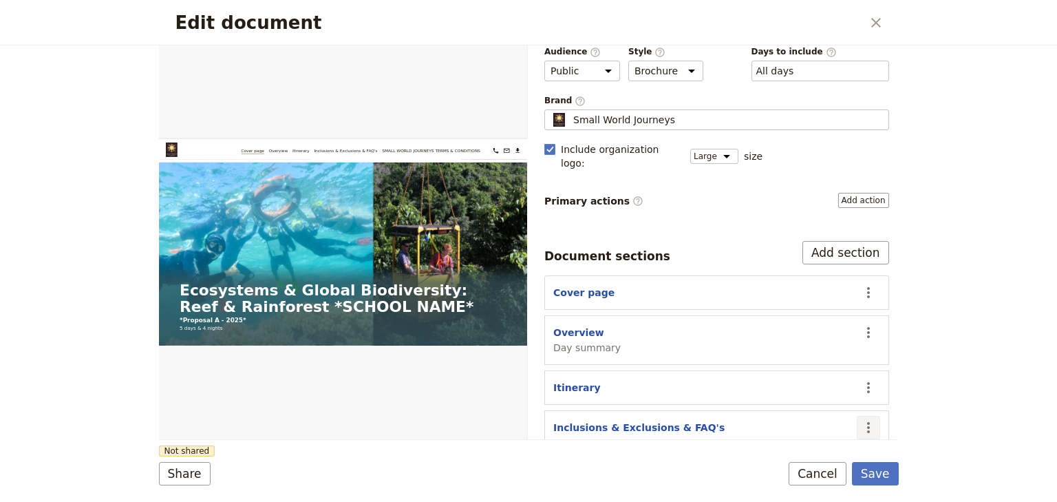
scroll to position [127, 0]
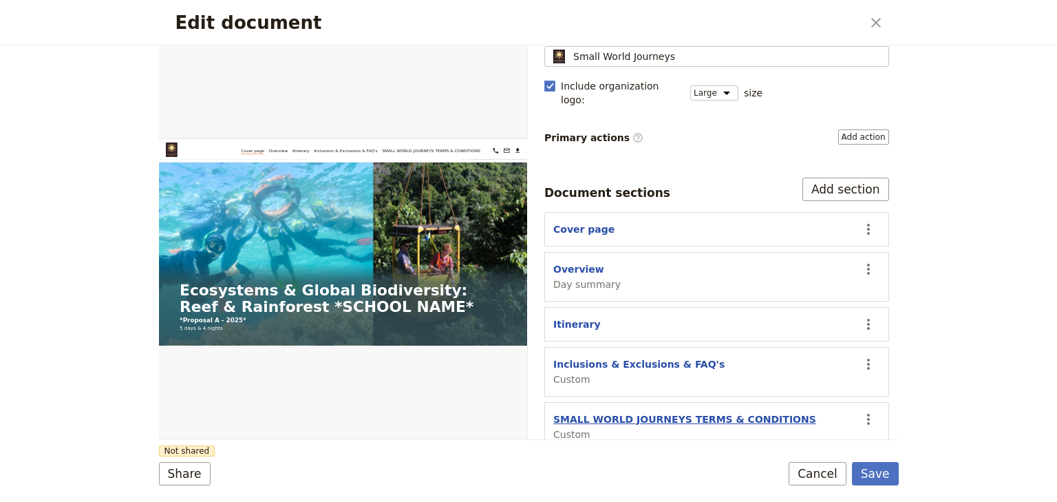
click at [695, 412] on button "SMALL WORLD JOURNEYS TERMS & CONDITIONS" at bounding box center [684, 419] width 263 height 14
select select "CUSTOM"
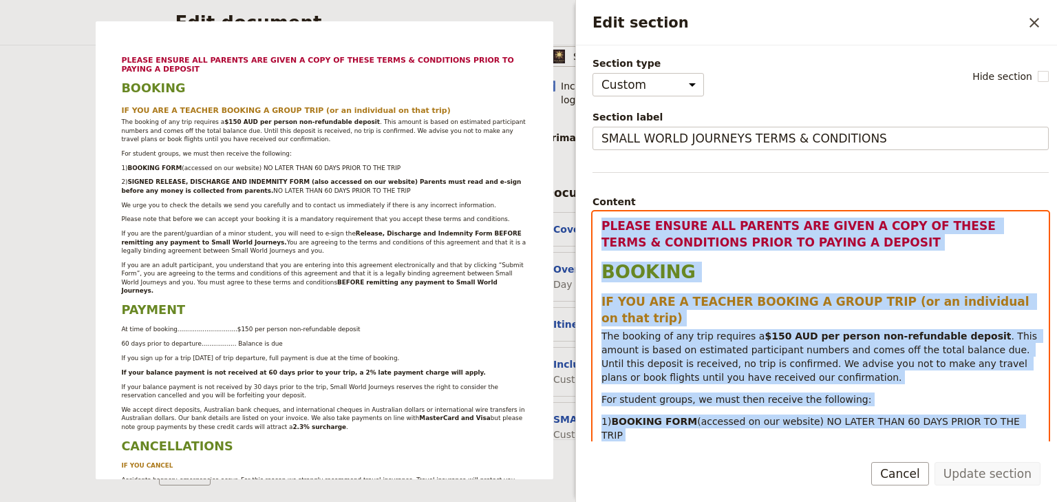
drag, startPoint x: 600, startPoint y: 223, endPoint x: 903, endPoint y: 513, distance: 419.6
click at [903, 501] on html "Cover page Overview Itinerary Inclusions & Exclusions SMALL WORLD JOURNEYS TERM…" at bounding box center [528, 251] width 1057 height 502
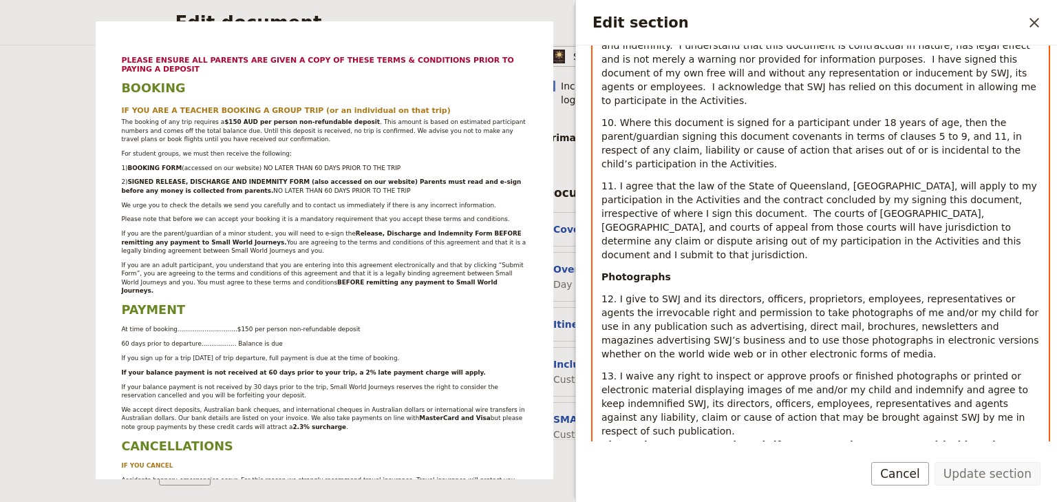
scroll to position [4729, 0]
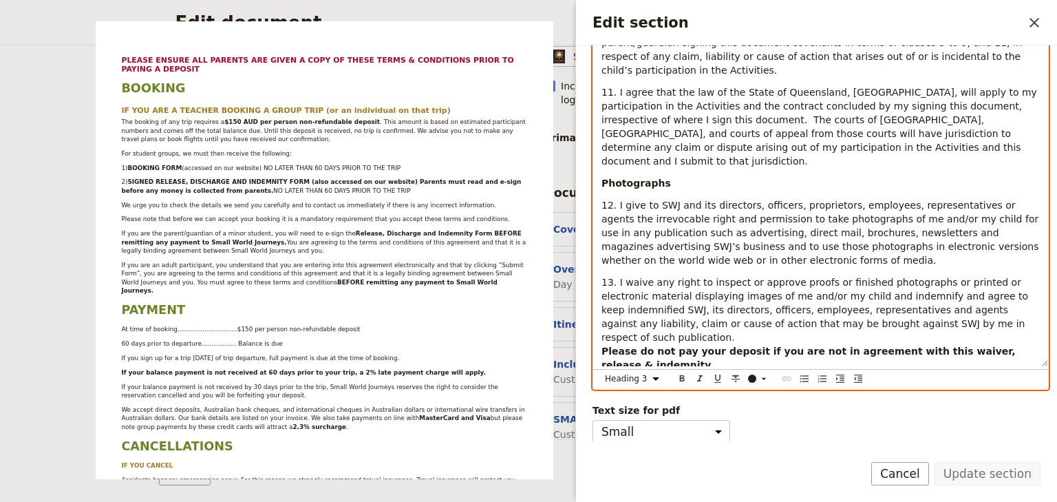
select select "paragraph"
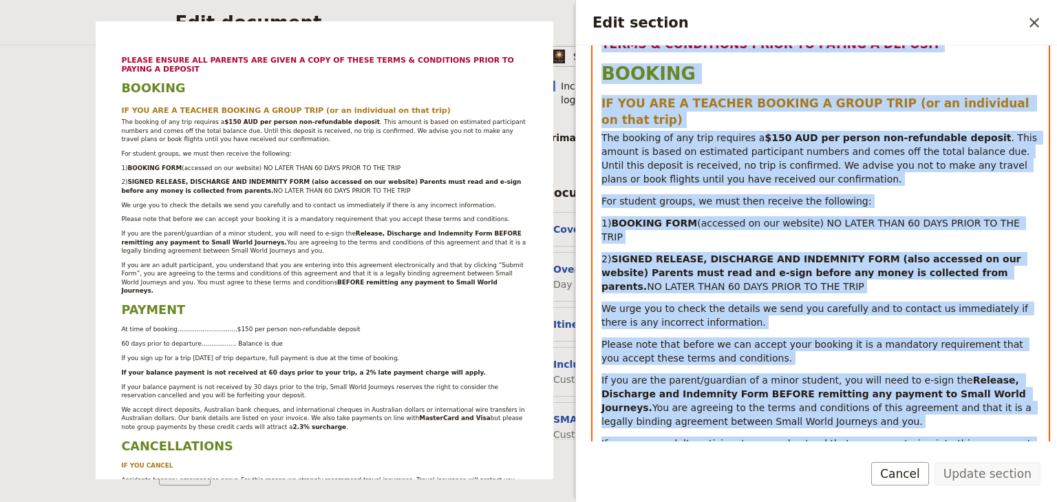
scroll to position [0, 0]
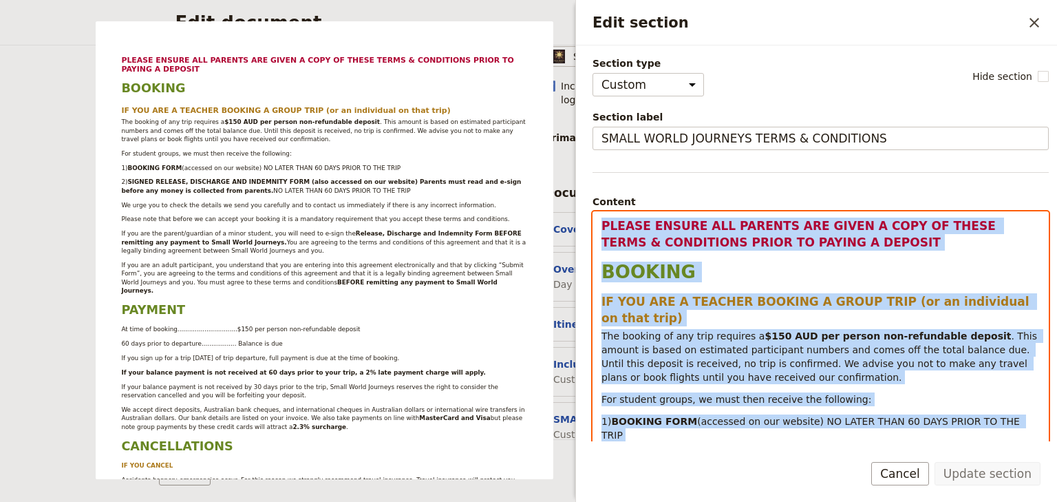
drag, startPoint x: 1005, startPoint y: 358, endPoint x: 597, endPoint y: 223, distance: 430.5
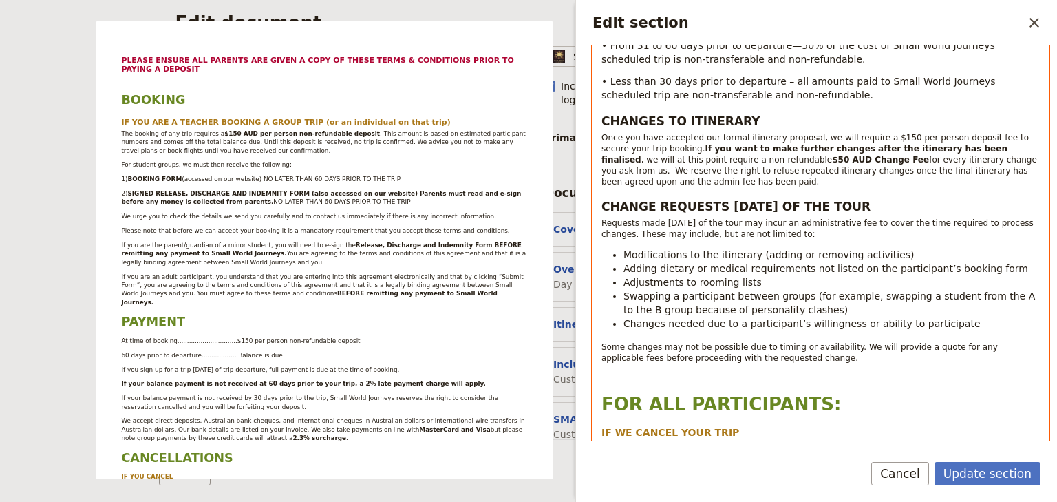
scroll to position [1305, 0]
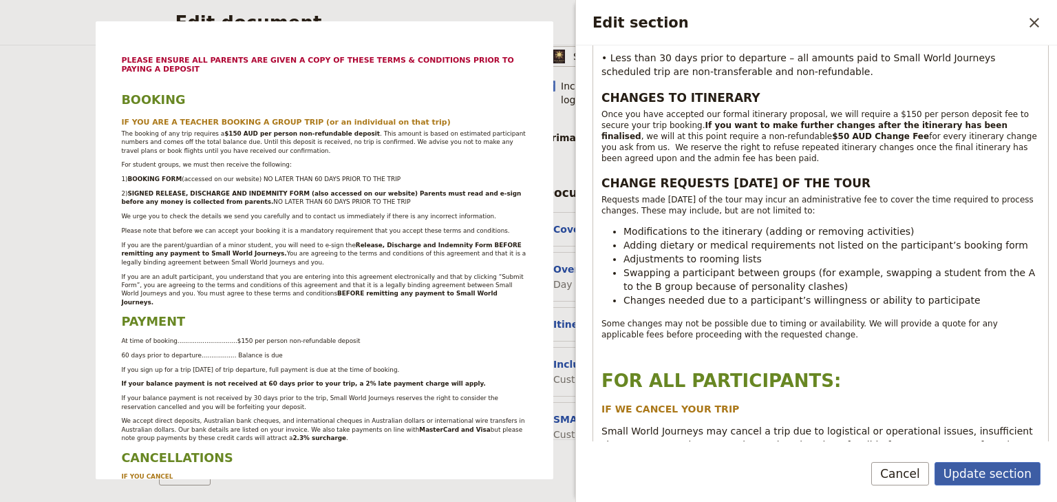
click at [982, 469] on button "Update section" at bounding box center [988, 473] width 106 height 23
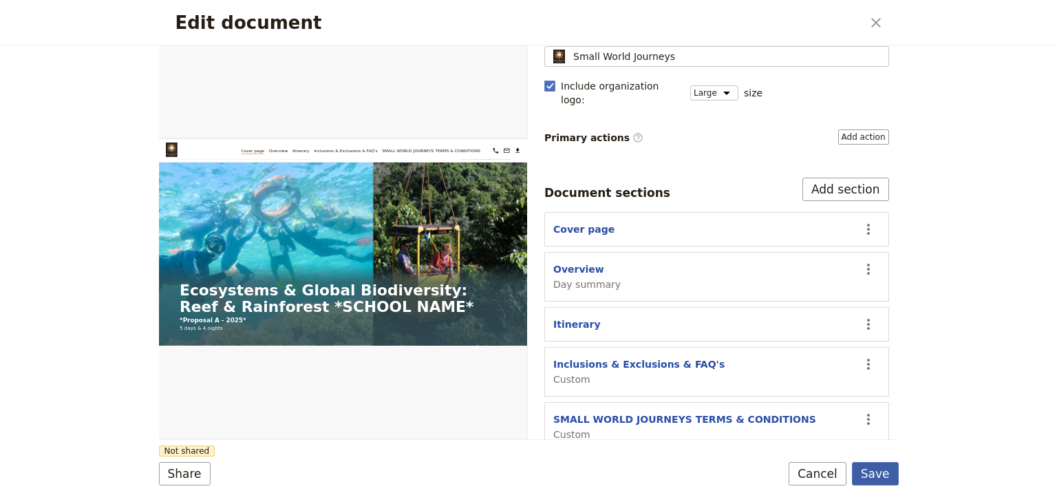
click at [882, 482] on button "Save" at bounding box center [875, 473] width 47 height 23
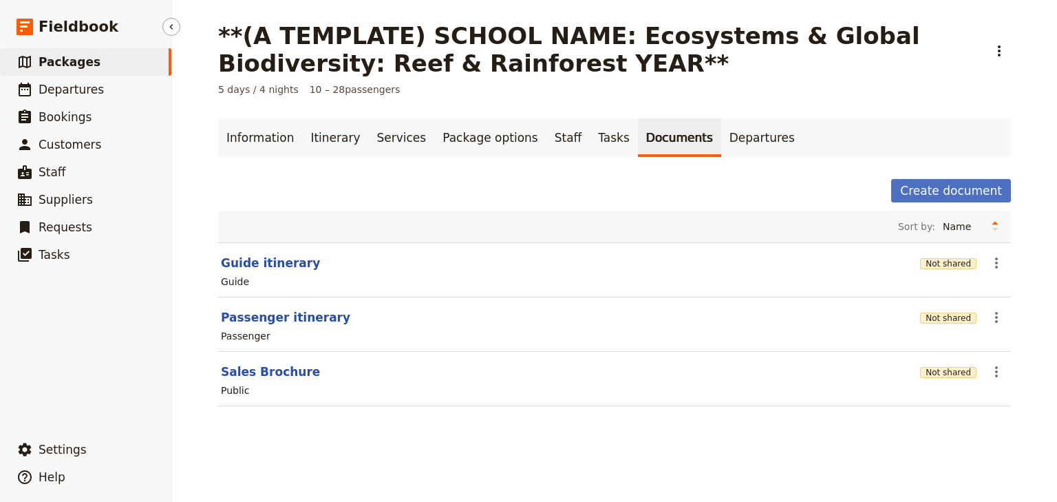
click at [70, 64] on span "Packages" at bounding box center [70, 62] width 62 height 14
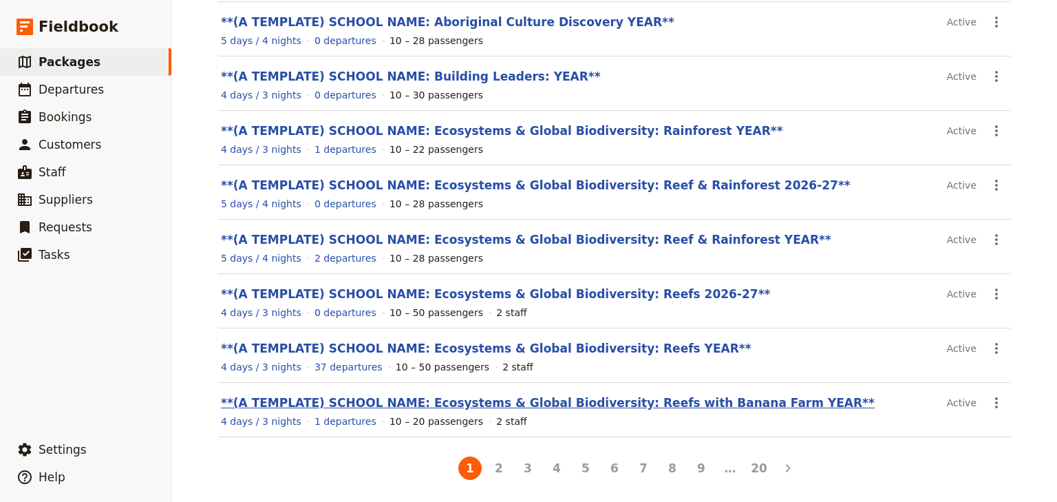
scroll to position [246, 0]
click at [69, 67] on span "Packages" at bounding box center [70, 62] width 62 height 14
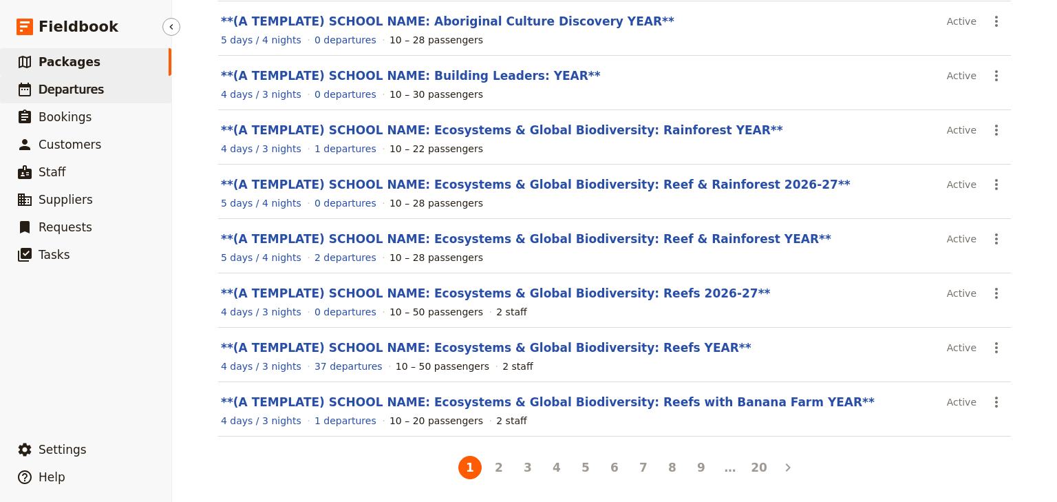
click at [36, 92] on link "​ Departures" at bounding box center [85, 90] width 171 height 28
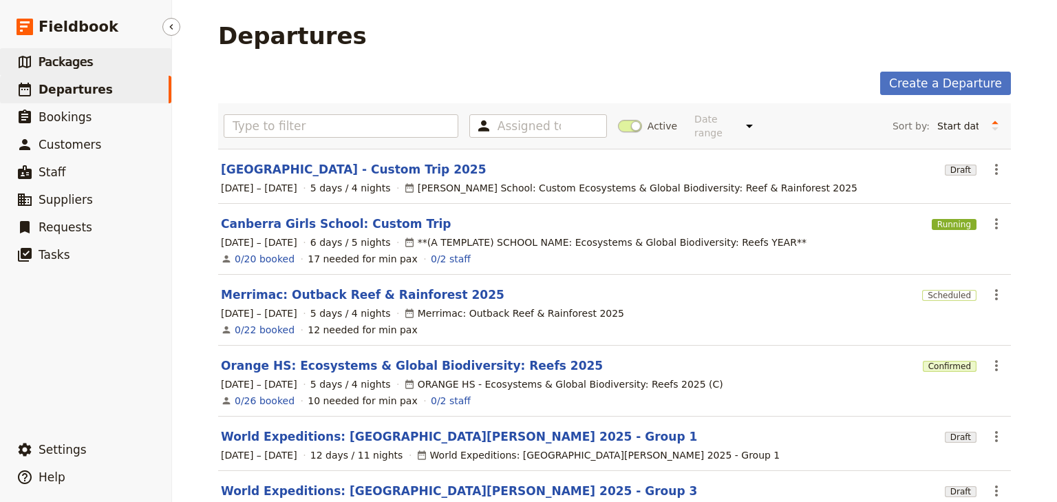
click at [61, 68] on span "Packages" at bounding box center [66, 62] width 54 height 14
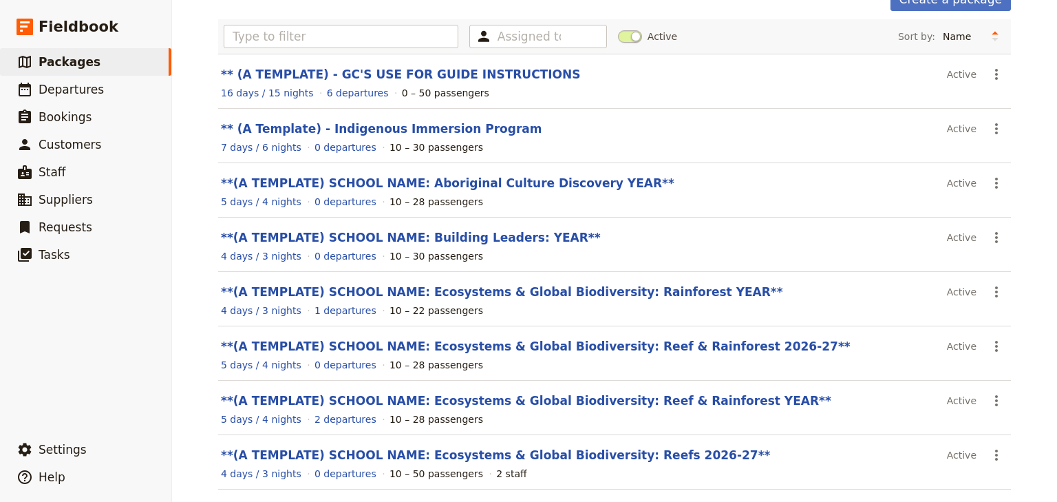
scroll to position [110, 0]
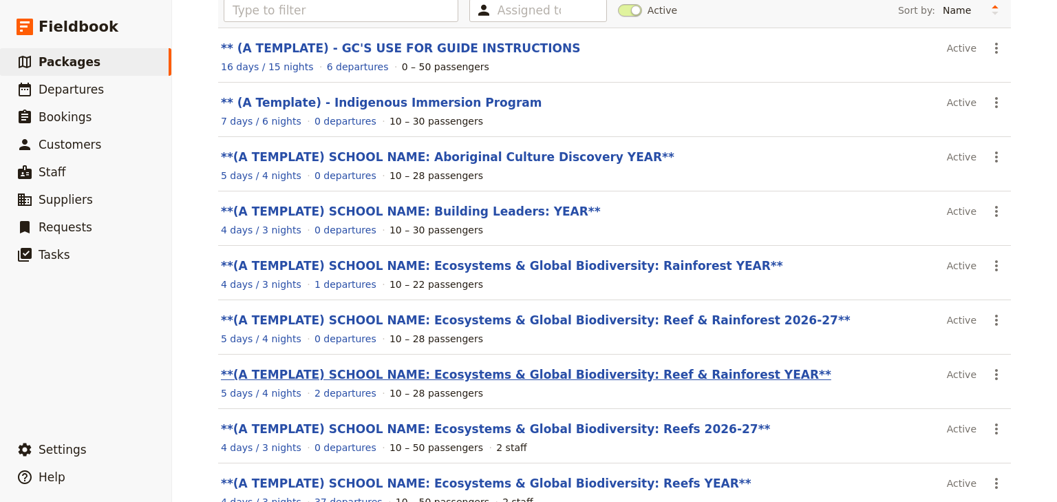
click at [650, 370] on link "**(A TEMPLATE) SCHOOL NAME: Ecosystems & Global Biodiversity: Reef & Rainforest…" at bounding box center [526, 374] width 610 height 14
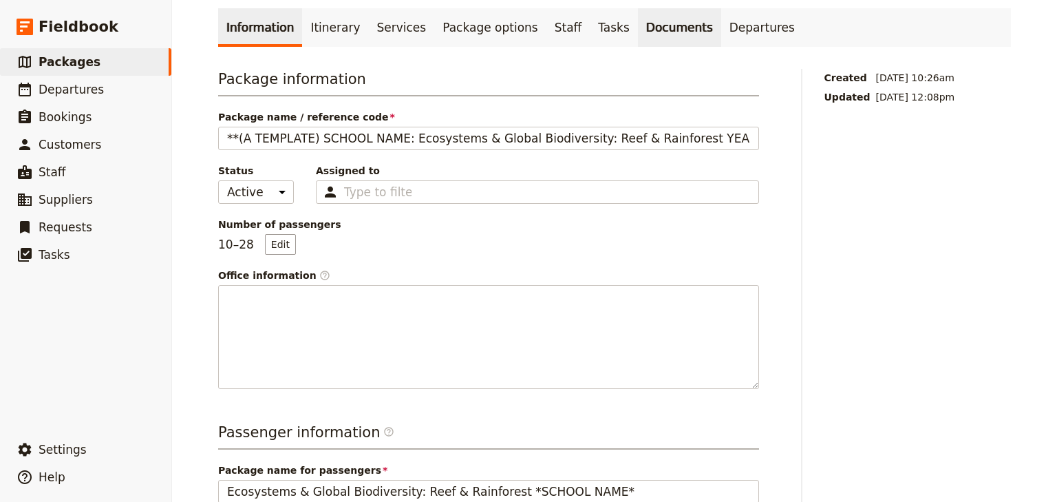
click at [643, 29] on link "Documents" at bounding box center [679, 27] width 83 height 39
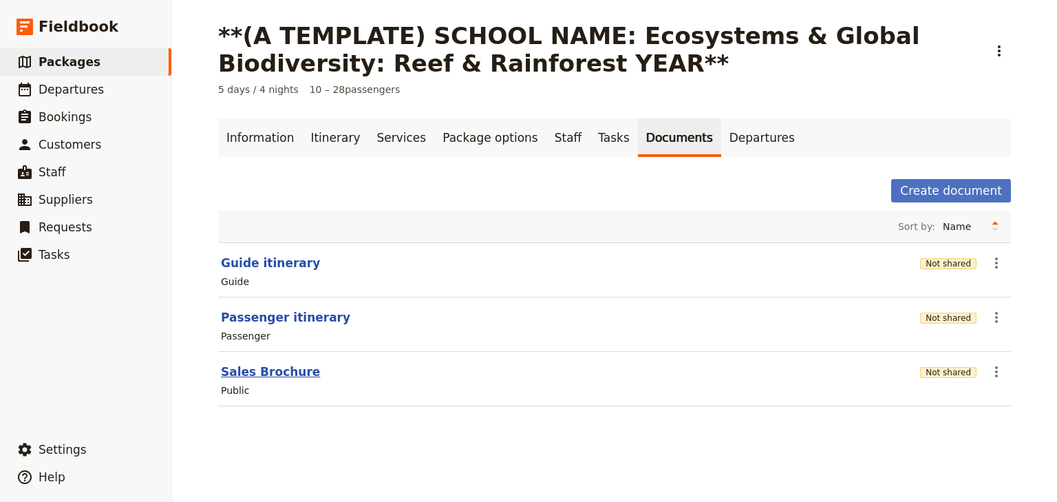
click at [270, 372] on button "Sales Brochure" at bounding box center [270, 371] width 99 height 17
select select "LARGE"
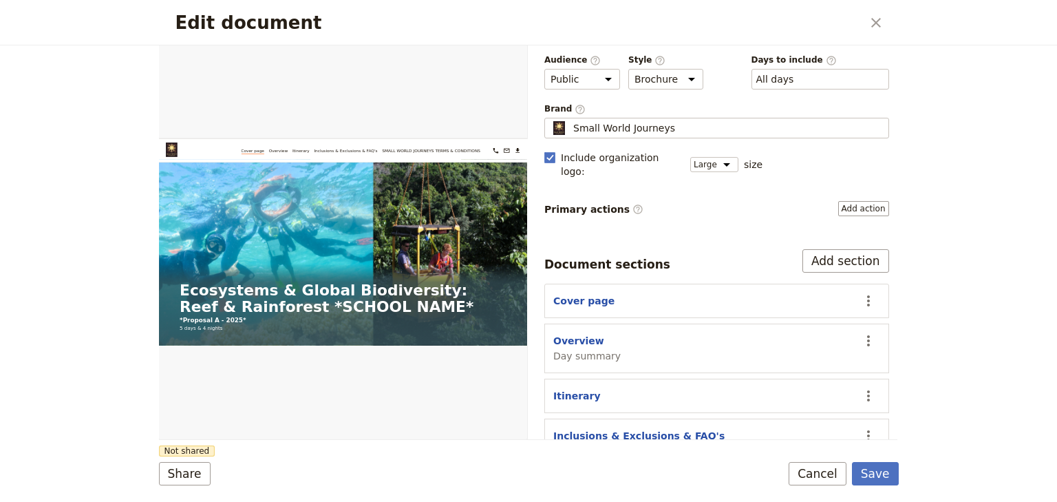
scroll to position [127, 0]
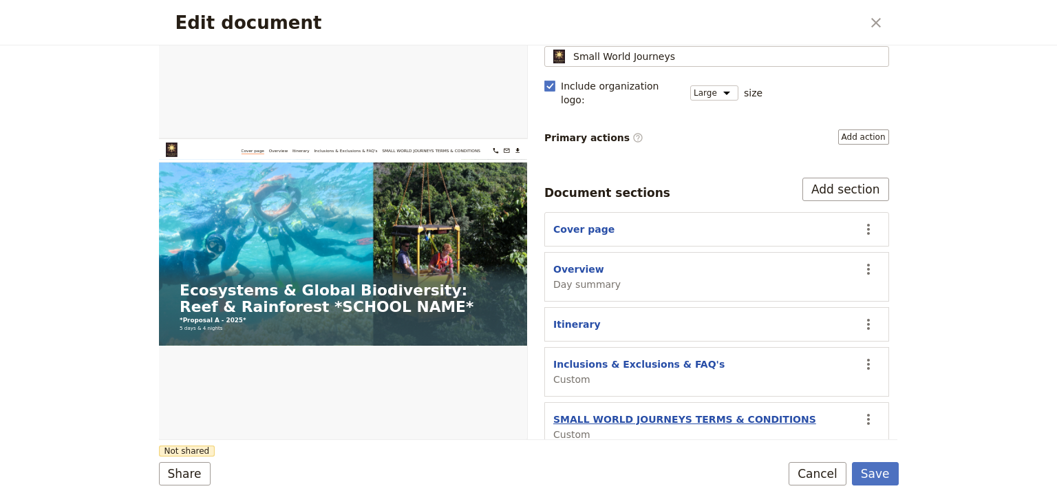
click at [607, 412] on button "SMALL WORLD JOURNEYS TERMS & CONDITIONS" at bounding box center [684, 419] width 263 height 14
select select "CUSTOM"
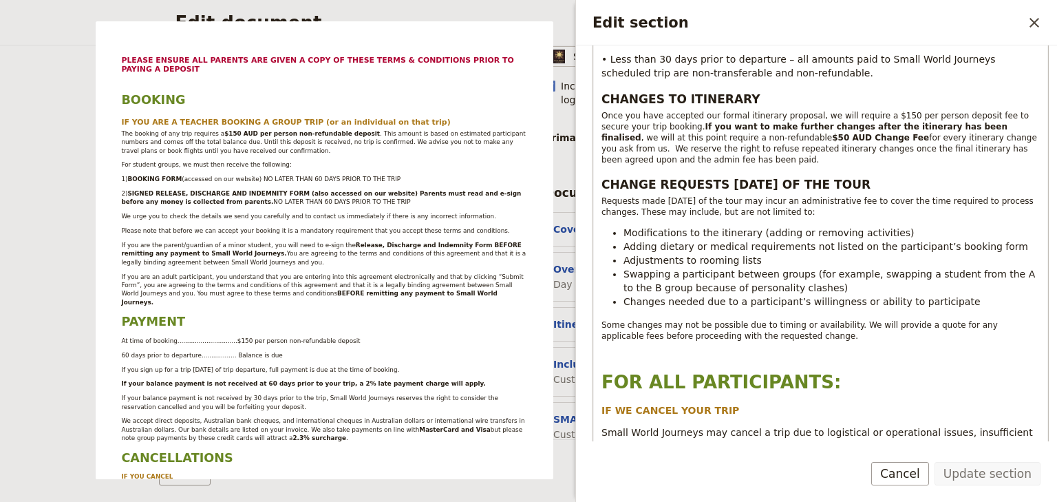
scroll to position [1266, 0]
